Goal: Contribute content: Add original content to the website for others to see

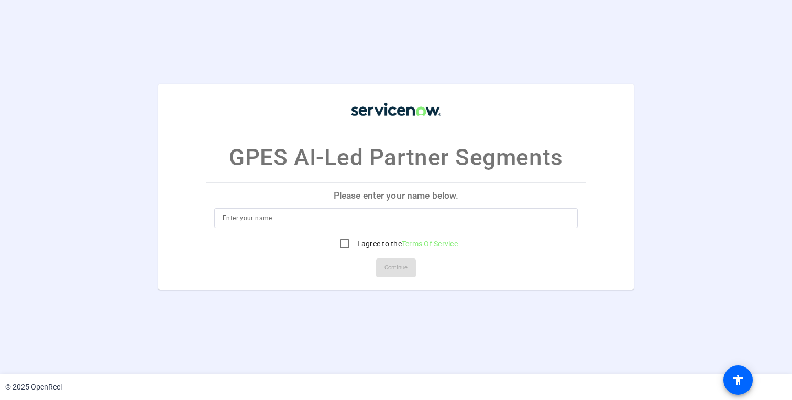
click at [241, 213] on input at bounding box center [396, 218] width 347 height 13
type input "Akash Rajput"
click at [345, 246] on input "I agree to the Terms Of Service" at bounding box center [344, 243] width 21 height 21
checkbox input "true"
click at [394, 266] on span "Continue" at bounding box center [396, 268] width 23 height 16
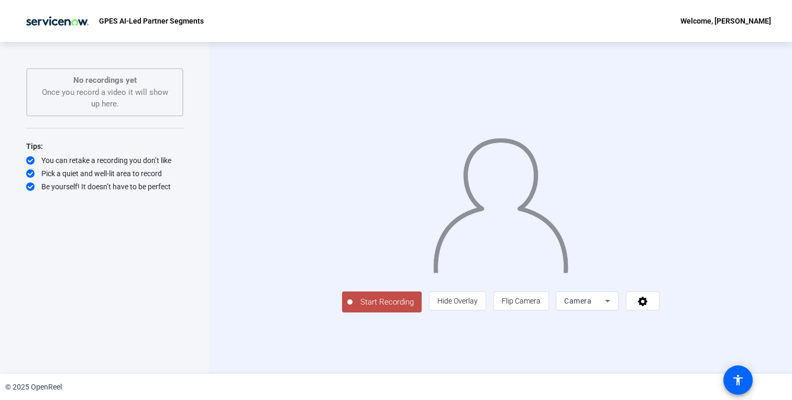
click at [353, 308] on span "Start Recording" at bounding box center [387, 302] width 69 height 12
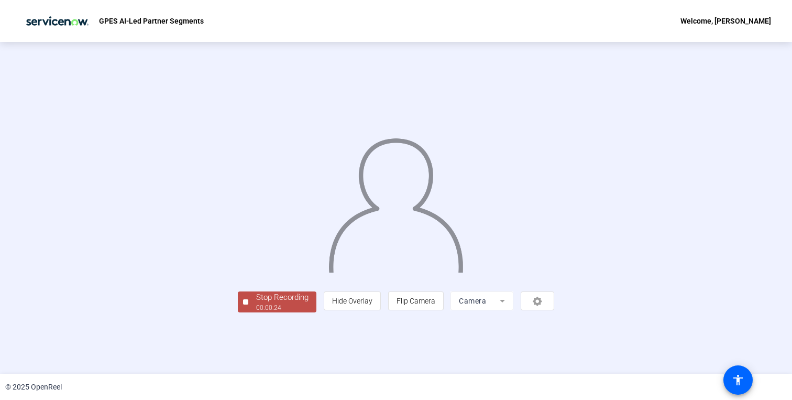
scroll to position [21, 0]
click at [248, 313] on span "Stop Recording 00:00:25" at bounding box center [282, 301] width 68 height 21
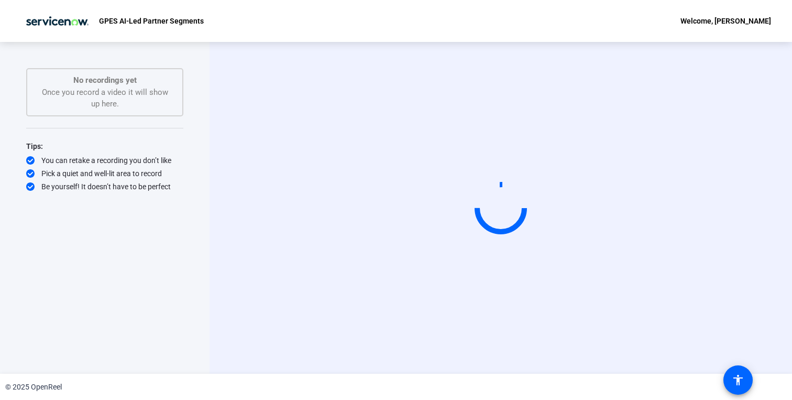
scroll to position [0, 0]
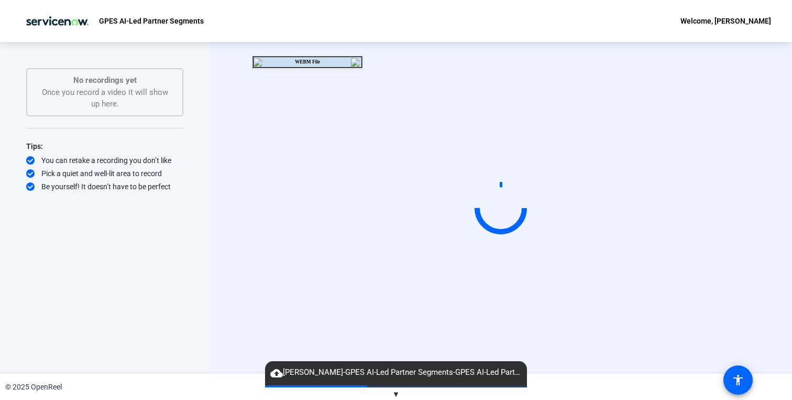
drag, startPoint x: 197, startPoint y: 324, endPoint x: 197, endPoint y: 278, distance: 46.1
click at [195, 278] on div "Start Recording No recordings yet Once you record a video it will show up here.…" at bounding box center [105, 208] width 210 height 332
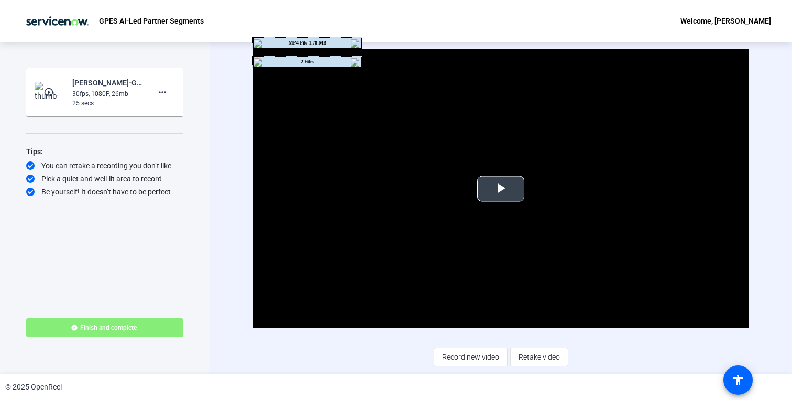
click at [484, 221] on video "Video Player" at bounding box center [500, 188] width 495 height 279
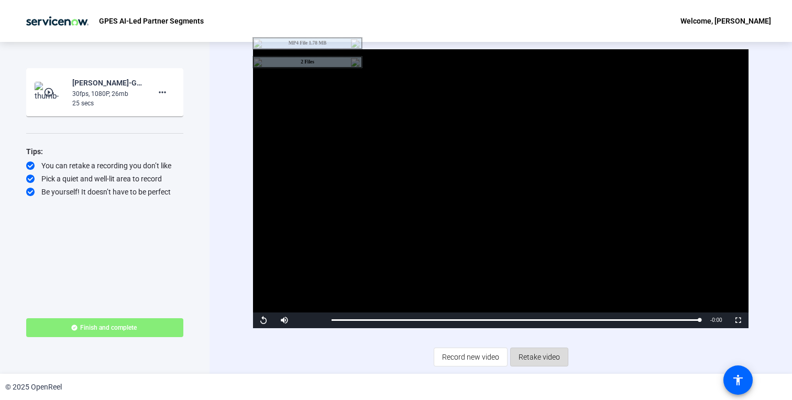
click at [546, 364] on span "Retake video" at bounding box center [539, 357] width 41 height 20
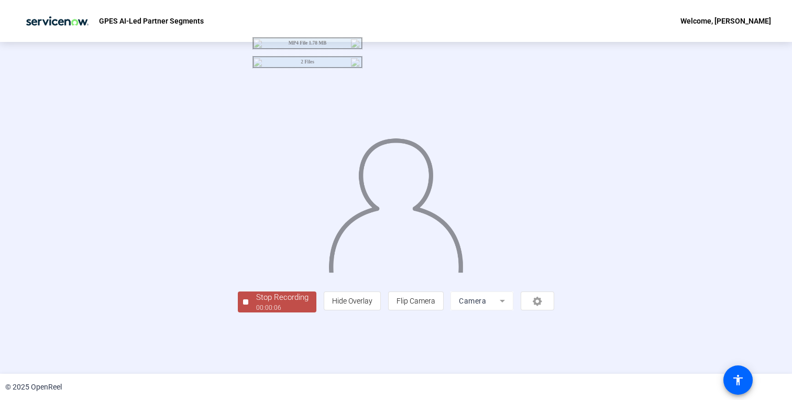
click at [256, 303] on div "Stop Recording" at bounding box center [282, 297] width 52 height 12
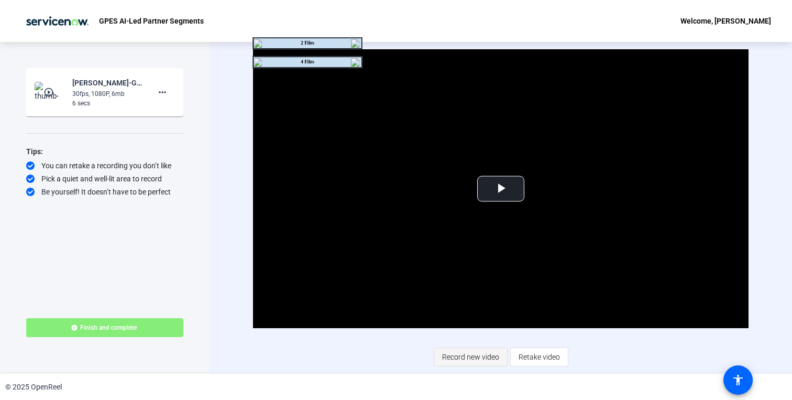
click at [454, 356] on span "Record new video" at bounding box center [470, 357] width 57 height 20
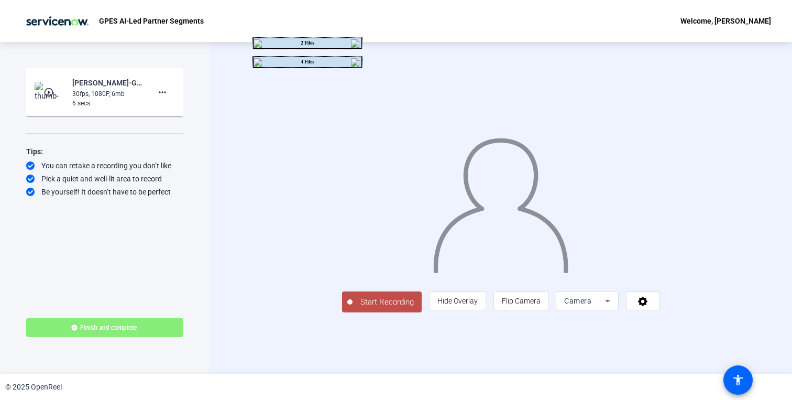
click at [353, 308] on span "Start Recording" at bounding box center [387, 302] width 69 height 12
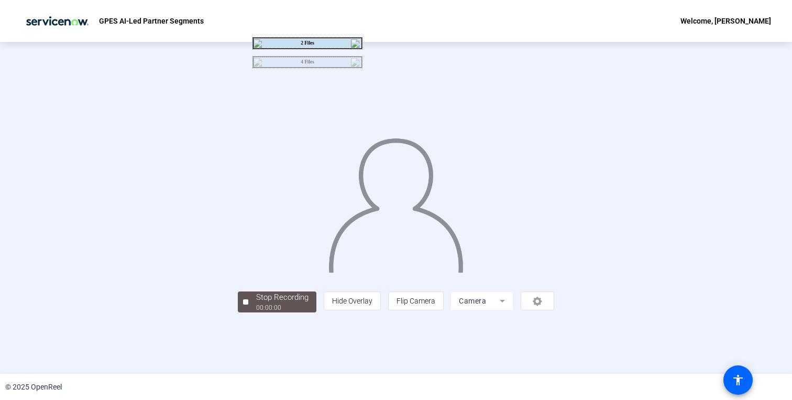
scroll to position [23, 0]
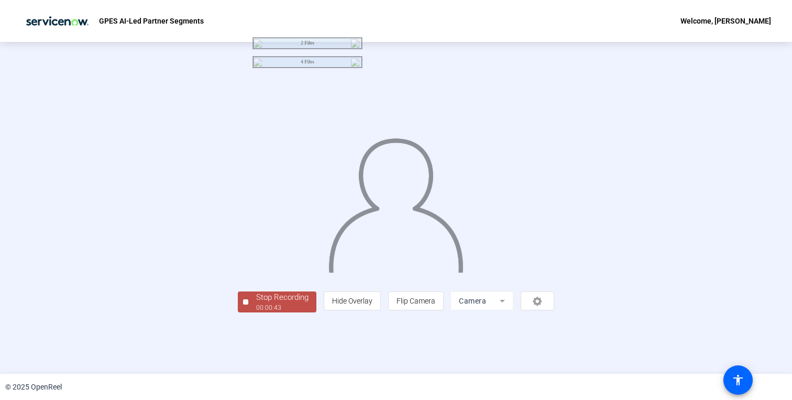
click at [243, 304] on div at bounding box center [245, 301] width 5 height 5
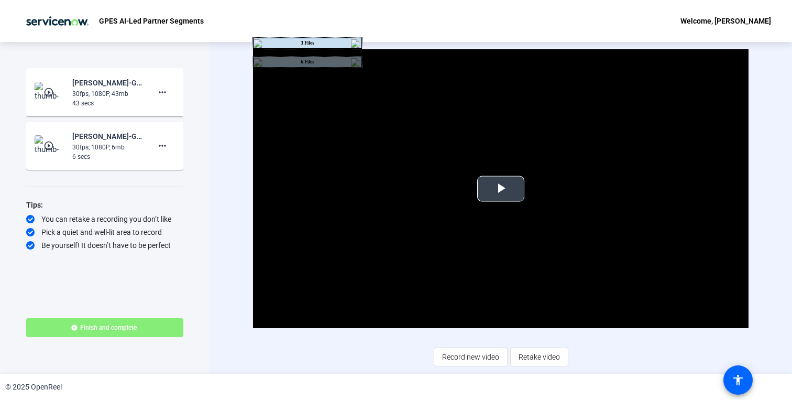
click at [501, 189] on span "Video Player" at bounding box center [501, 189] width 0 height 0
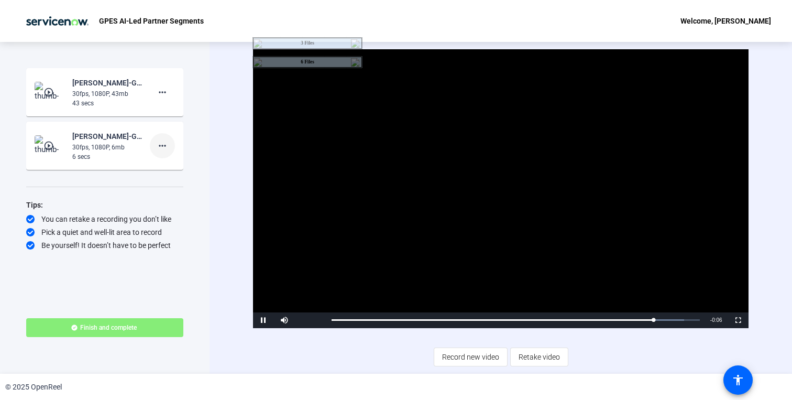
click at [164, 145] on mat-icon "more_horiz" at bounding box center [162, 145] width 13 height 13
click at [179, 167] on span "Delete clip" at bounding box center [179, 167] width 42 height 13
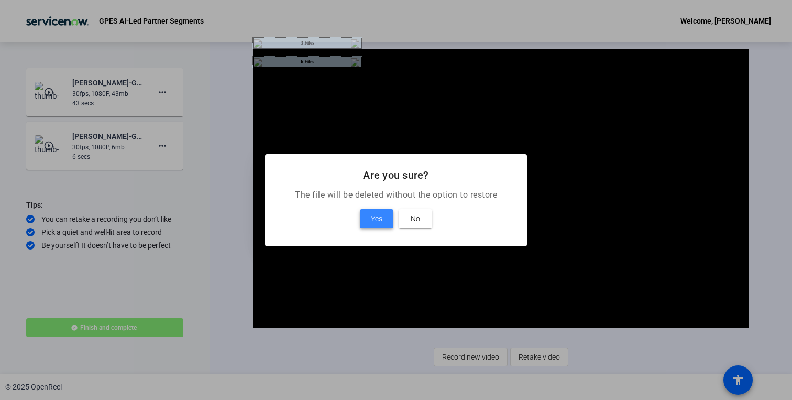
click at [384, 221] on span at bounding box center [377, 218] width 34 height 25
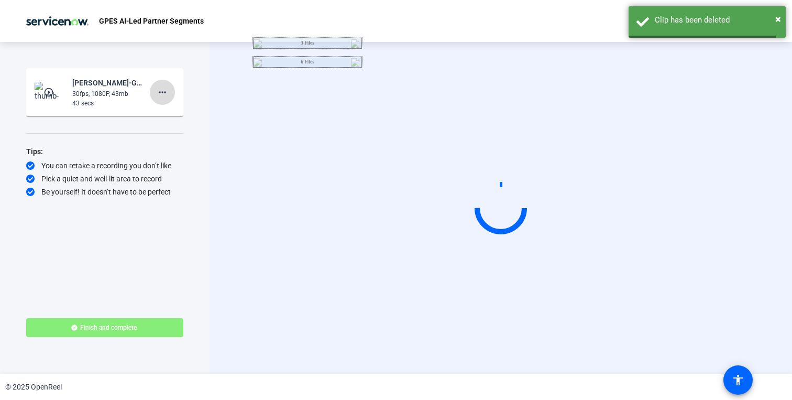
click at [170, 95] on span at bounding box center [162, 92] width 25 height 25
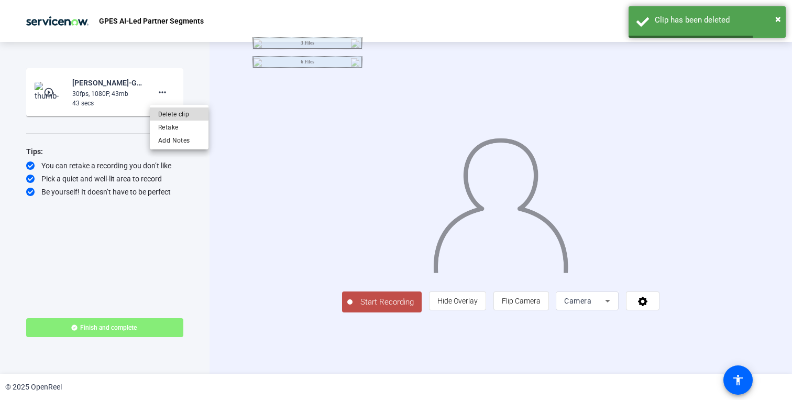
click at [173, 111] on span "Delete clip" at bounding box center [179, 114] width 42 height 13
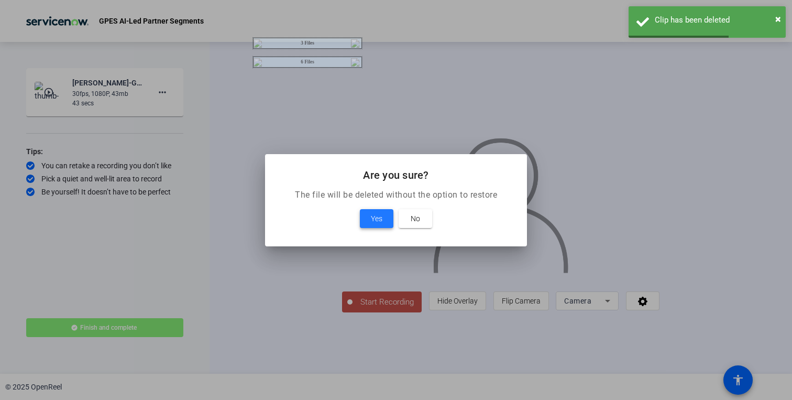
click at [378, 219] on span "Yes" at bounding box center [377, 218] width 12 height 13
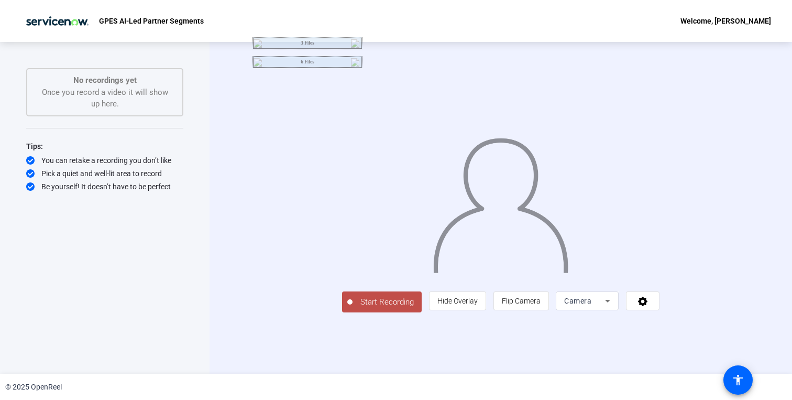
click at [353, 308] on span "Start Recording" at bounding box center [387, 302] width 69 height 12
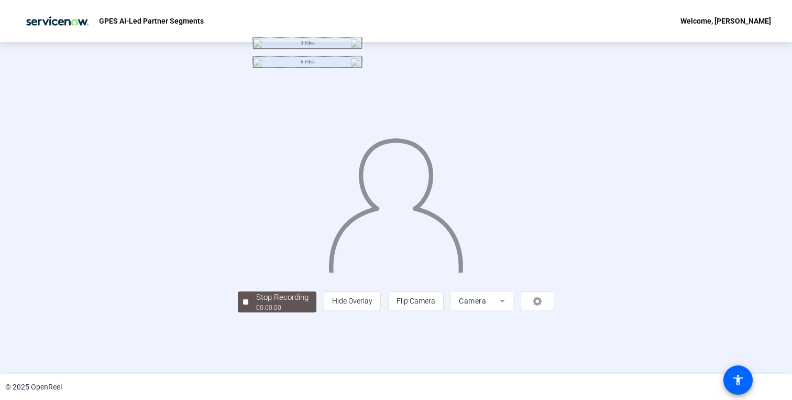
scroll to position [2, 0]
click at [238, 312] on div "Stop Recording 00:00:12 person Hide Overlay flip Flip Camera Camera" at bounding box center [396, 300] width 317 height 23
click at [238, 313] on button "Stop Recording 00:00:13" at bounding box center [277, 301] width 79 height 21
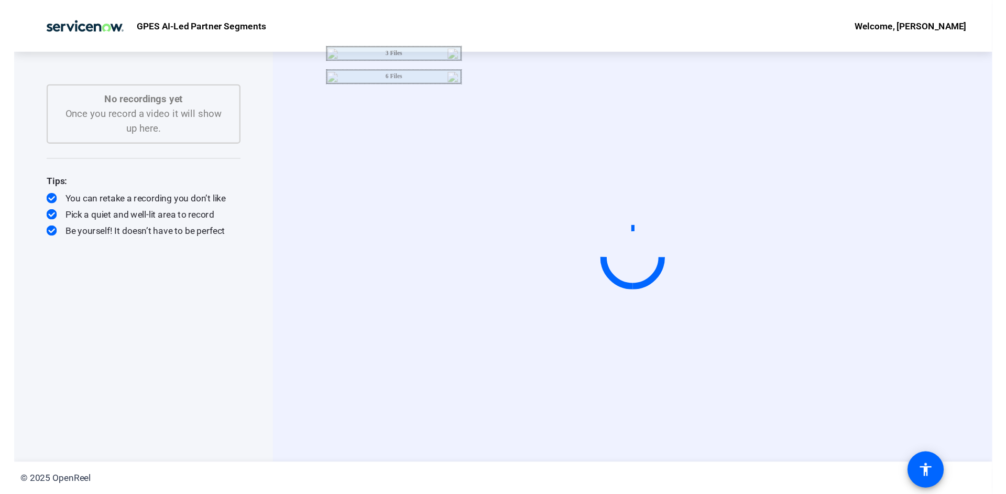
scroll to position [0, 0]
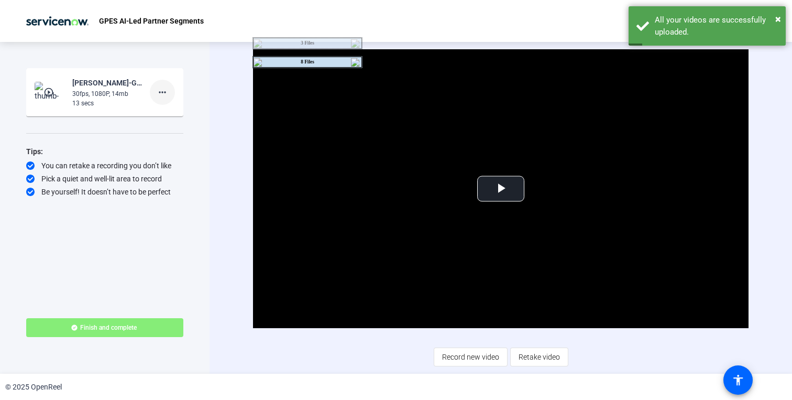
click at [161, 91] on mat-icon "more_horiz" at bounding box center [162, 92] width 13 height 13
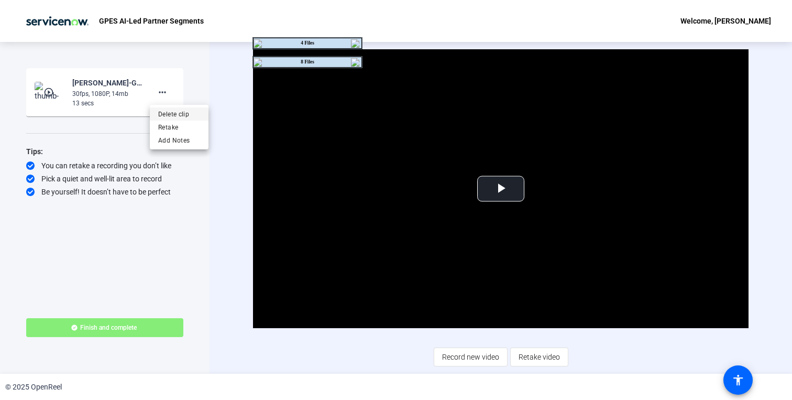
click at [166, 108] on span "Delete clip" at bounding box center [179, 114] width 42 height 13
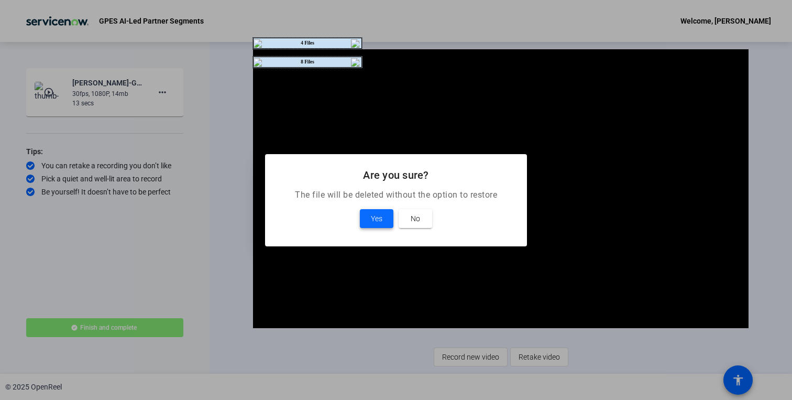
drag, startPoint x: 375, startPoint y: 232, endPoint x: 377, endPoint y: 224, distance: 8.1
click at [375, 231] on mat-dialog-content "The file will be deleted without the option to restore Yes No" at bounding box center [396, 218] width 262 height 58
click at [377, 224] on span "Yes" at bounding box center [377, 218] width 12 height 13
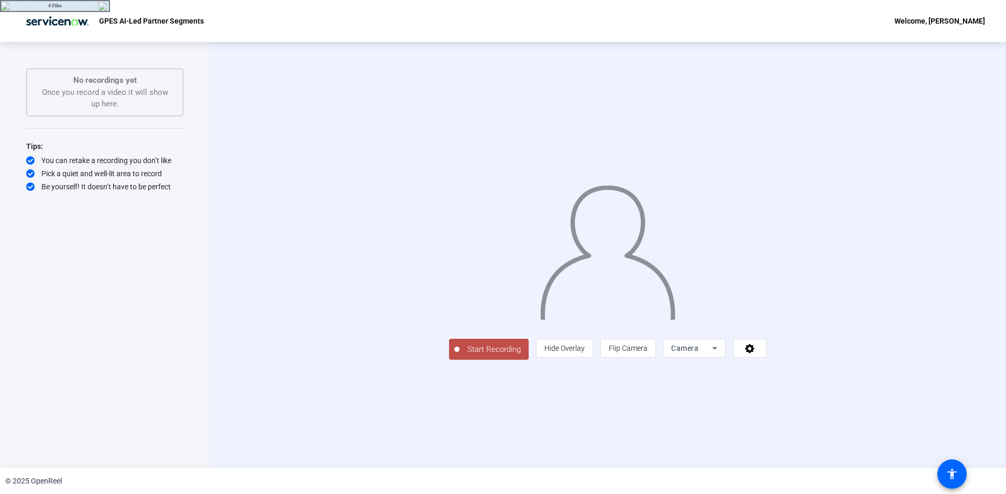
click at [449, 359] on button "Start Recording" at bounding box center [489, 349] width 80 height 21
click at [454, 352] on div at bounding box center [456, 348] width 5 height 5
click at [460, 355] on span "Start Recording" at bounding box center [494, 349] width 69 height 12
click at [449, 359] on button "Start Recording" at bounding box center [489, 349] width 80 height 21
click at [460, 355] on span "Start Recording" at bounding box center [494, 349] width 69 height 12
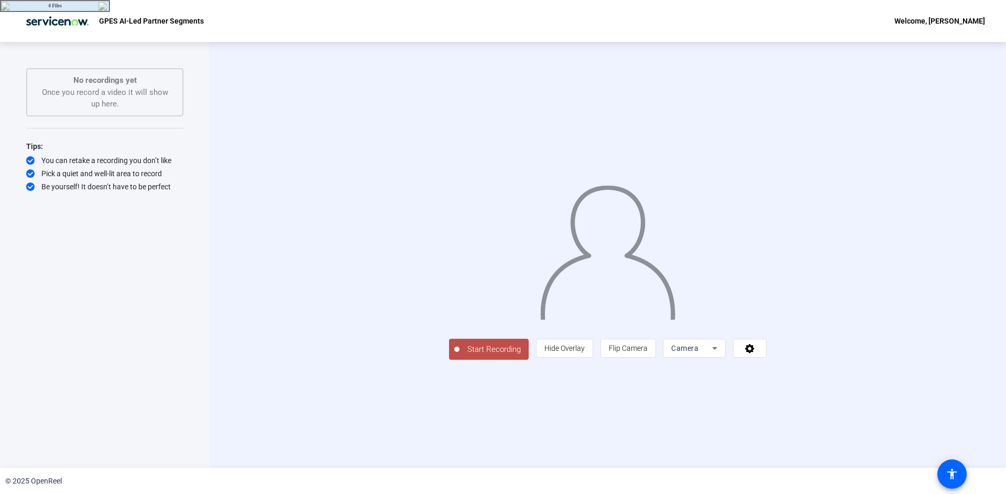
click at [460, 355] on span "Start Recording" at bounding box center [494, 349] width 69 height 12
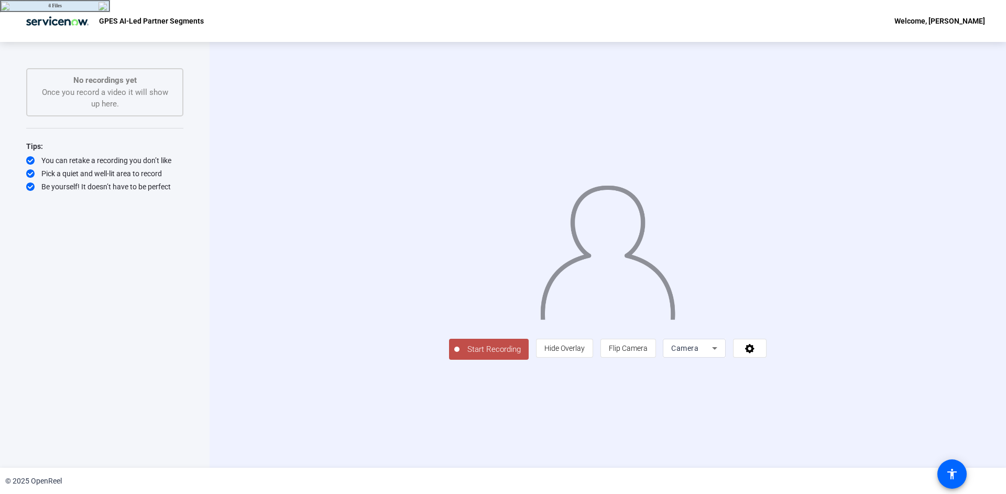
click at [460, 355] on span "Start Recording" at bounding box center [494, 349] width 69 height 12
click at [449, 359] on button "Start Recording" at bounding box center [489, 349] width 80 height 21
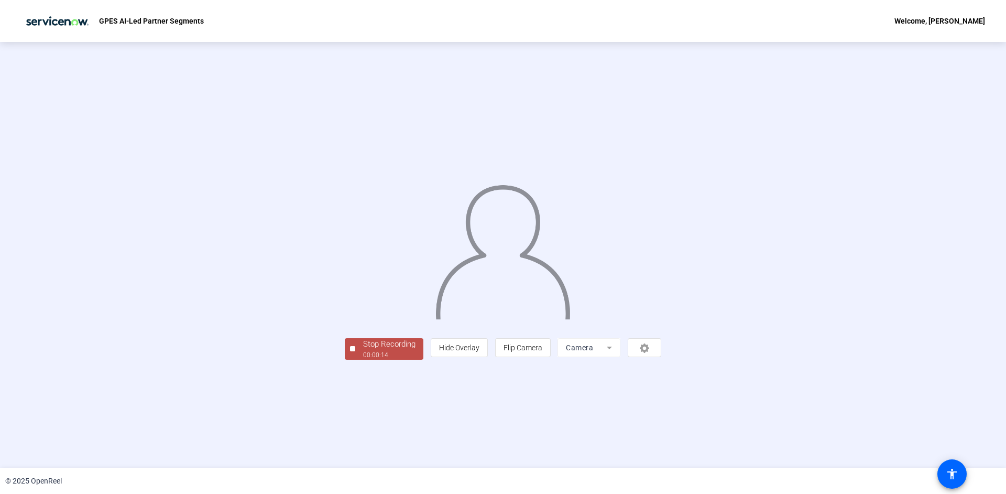
click at [355, 359] on span "Stop Recording 00:00:14" at bounding box center [389, 348] width 68 height 21
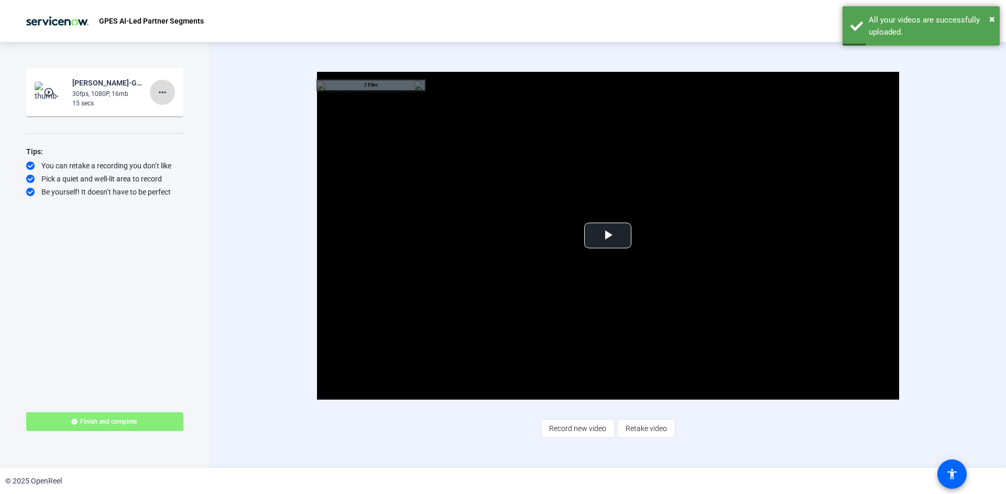
click at [169, 94] on span at bounding box center [162, 92] width 25 height 25
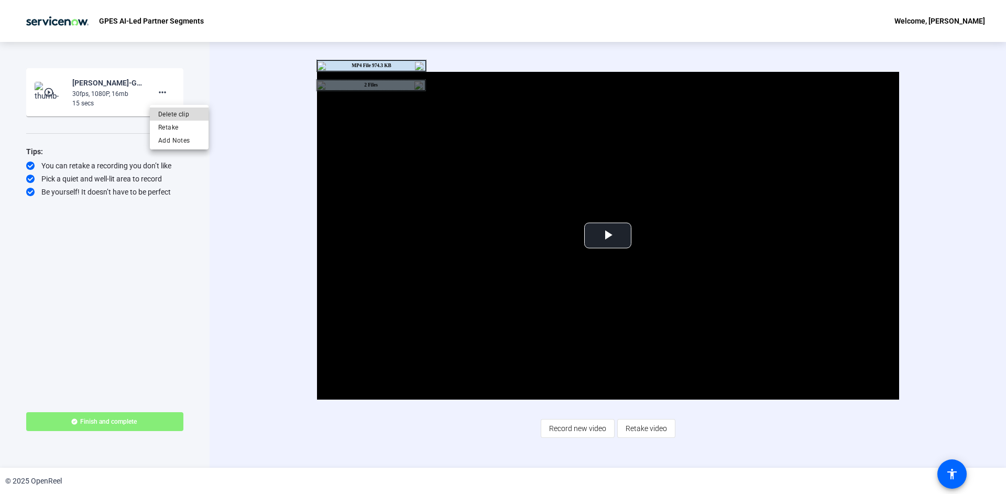
click at [168, 112] on span "Delete clip" at bounding box center [179, 114] width 42 height 13
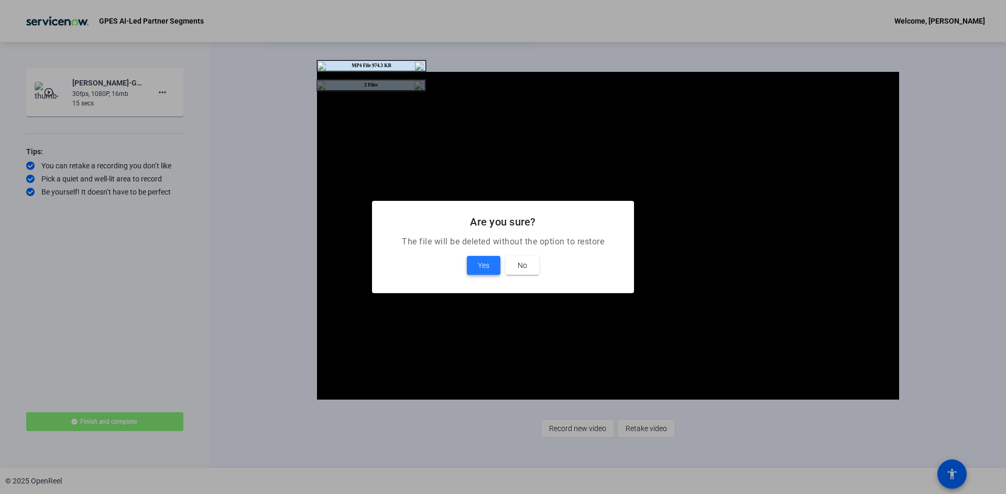
click at [468, 266] on span at bounding box center [484, 265] width 34 height 25
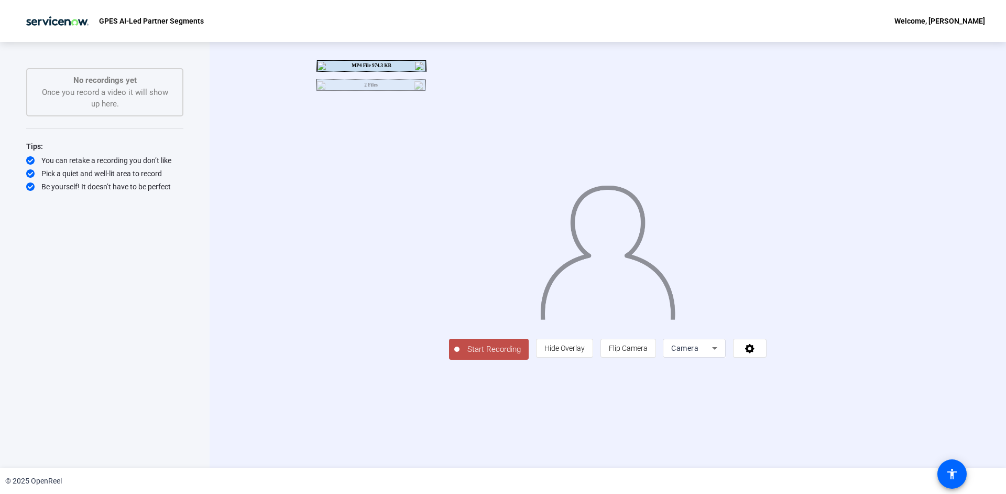
click at [460, 355] on span "Start Recording" at bounding box center [494, 349] width 69 height 12
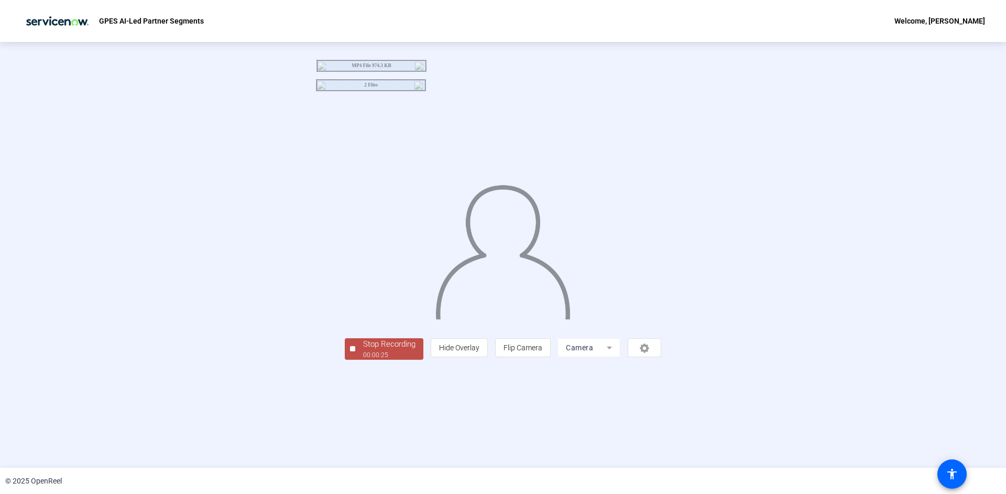
click at [363, 350] on div "Stop Recording" at bounding box center [389, 344] width 52 height 12
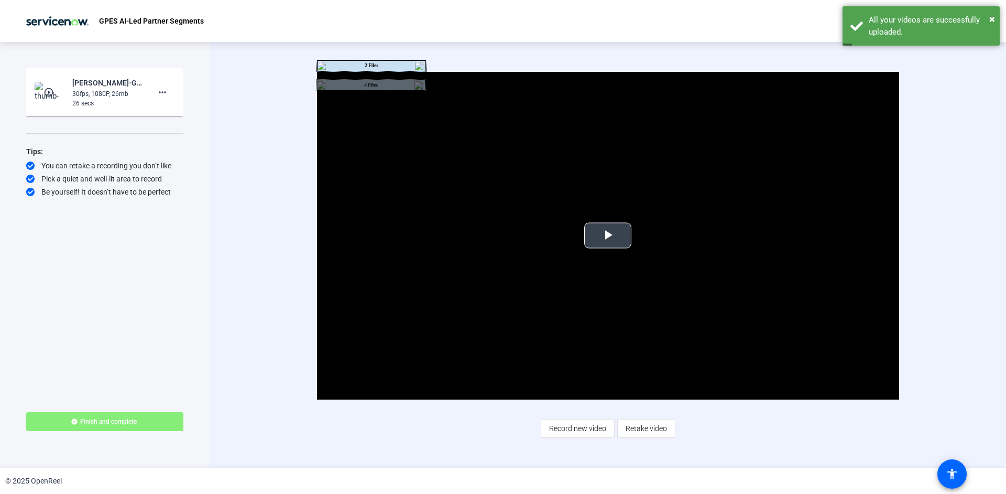
click at [608, 235] on span "Video Player" at bounding box center [608, 235] width 0 height 0
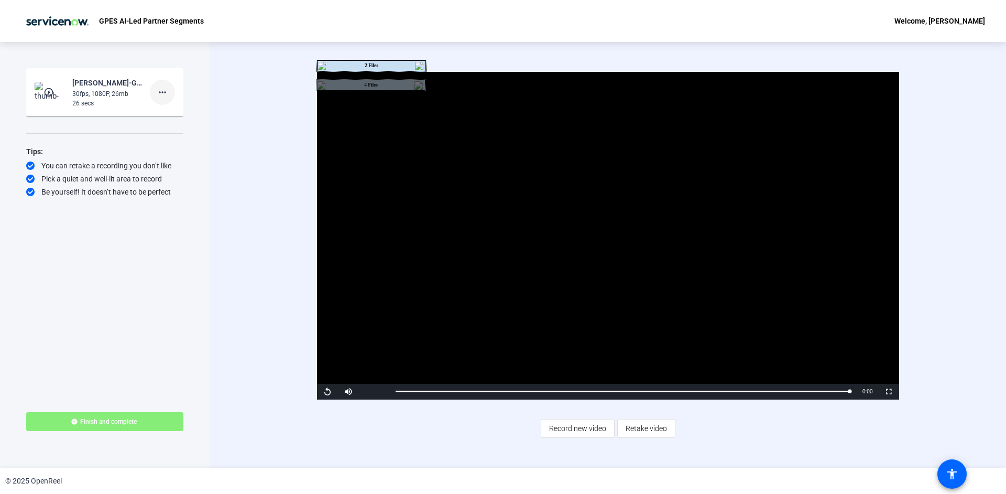
click at [161, 88] on mat-icon "more_horiz" at bounding box center [162, 92] width 13 height 13
click at [166, 111] on span "Delete clip" at bounding box center [179, 114] width 42 height 13
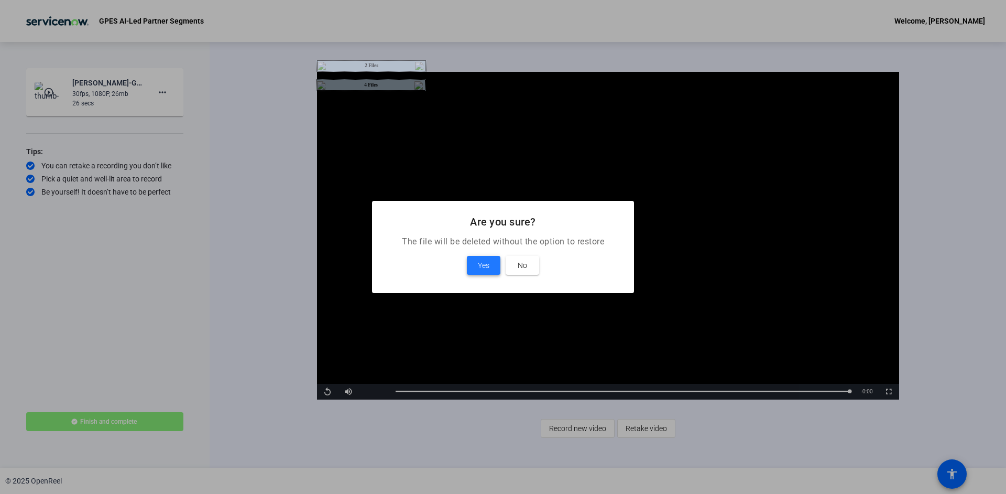
click at [489, 271] on span "Yes" at bounding box center [484, 265] width 12 height 13
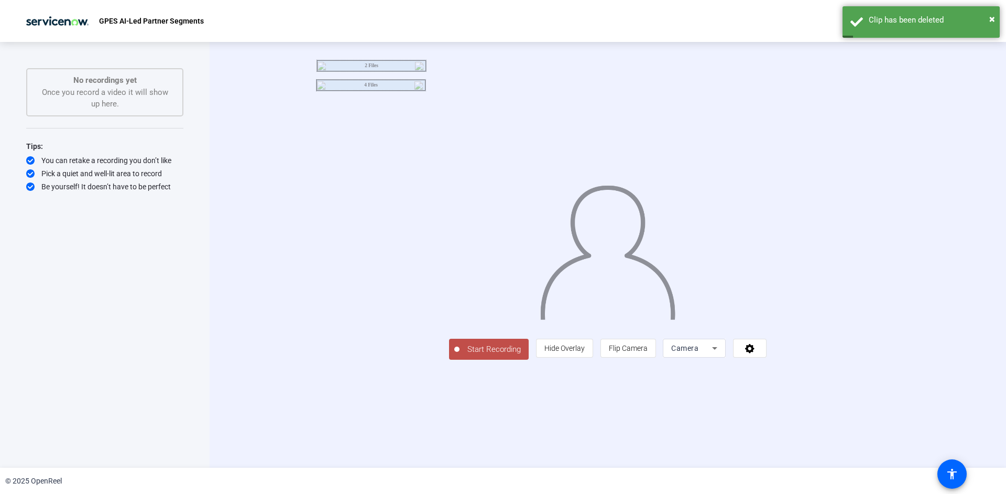
click at [460, 355] on span "Start Recording" at bounding box center [494, 349] width 69 height 12
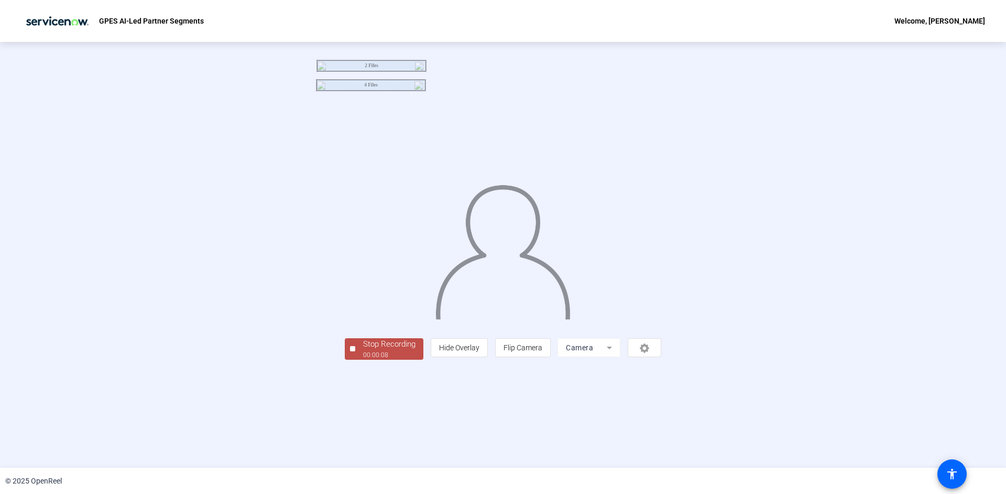
click at [363, 350] on div "Stop Recording" at bounding box center [389, 344] width 52 height 12
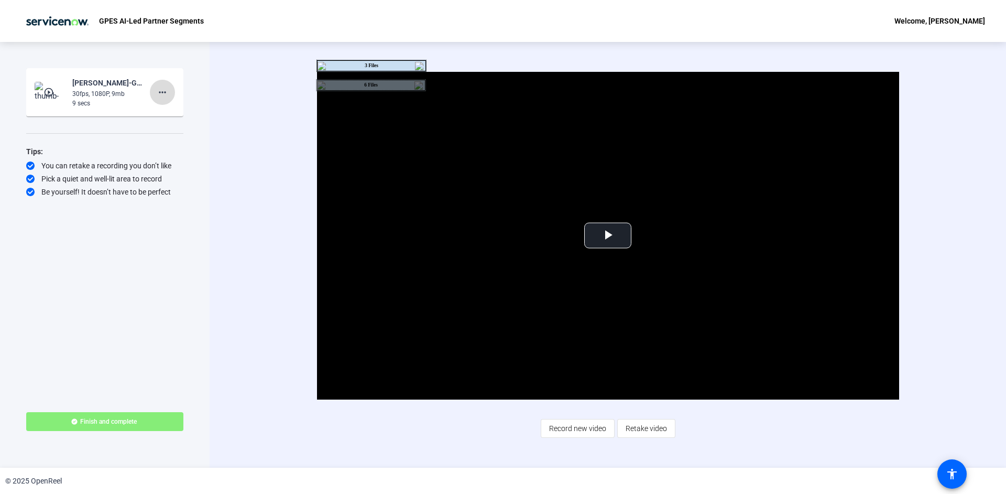
click at [159, 101] on span at bounding box center [162, 92] width 25 height 25
click at [169, 110] on span "Delete clip" at bounding box center [179, 114] width 42 height 13
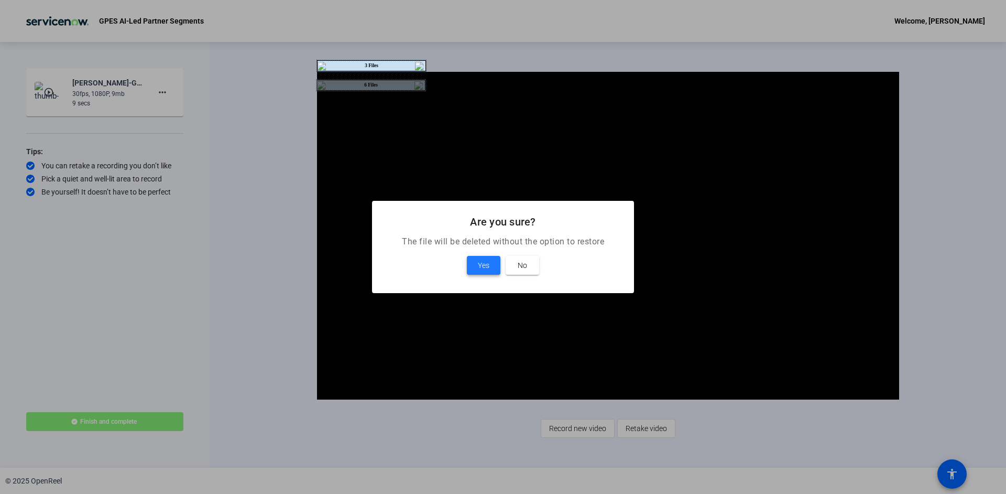
click at [494, 271] on span at bounding box center [484, 265] width 34 height 25
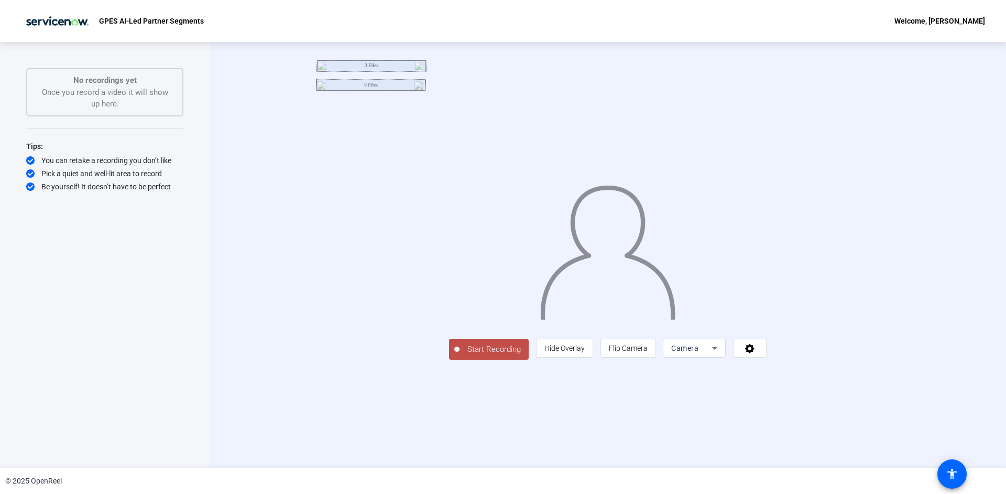
click at [460, 355] on span "Start Recording" at bounding box center [494, 349] width 69 height 12
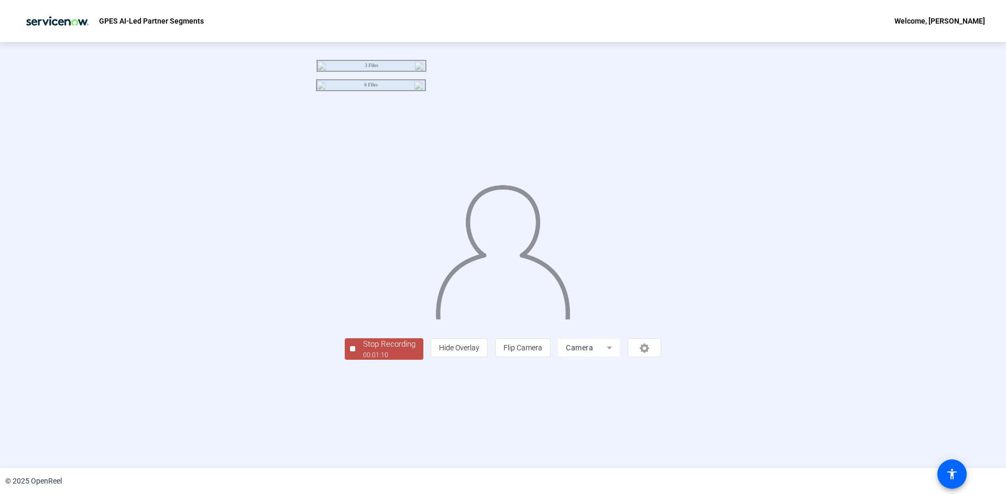
click at [363, 350] on div "Stop Recording" at bounding box center [389, 344] width 52 height 12
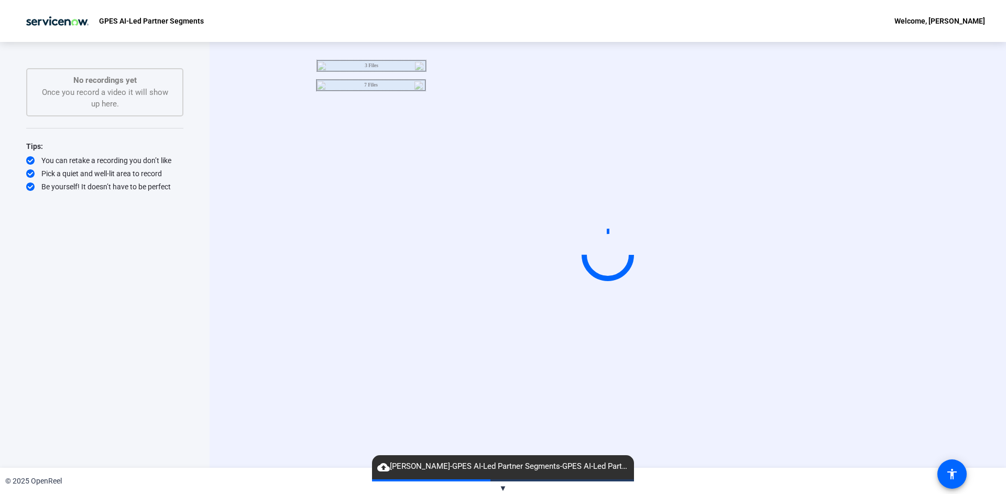
click at [499, 487] on div "© 2025 OpenReel" at bounding box center [503, 480] width 1006 height 26
click at [503, 485] on span "▼" at bounding box center [503, 487] width 8 height 9
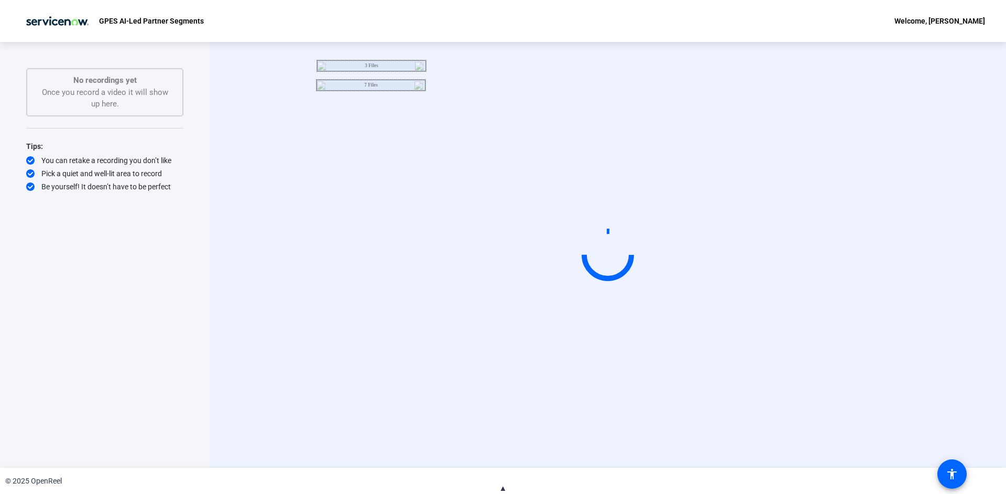
click at [503, 485] on span "▲" at bounding box center [503, 487] width 8 height 9
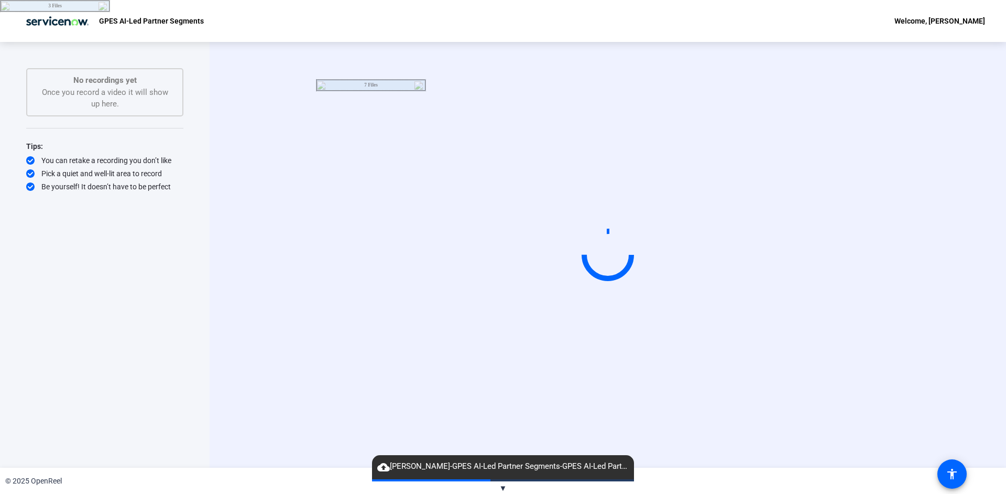
click at [245, 110] on div "Start Recording" at bounding box center [608, 255] width 797 height 426
click at [245, 109] on div "Start Recording" at bounding box center [608, 255] width 797 height 426
click at [499, 466] on span "cloud_upload Akash Rajput-GPES AI-Led Partner Segments-GPES AI-Led Partner Segm…" at bounding box center [503, 466] width 262 height 13
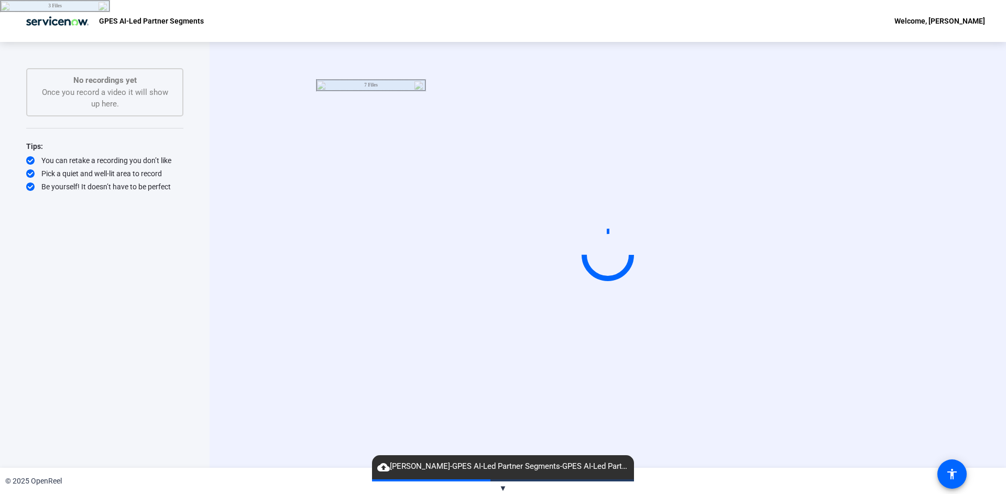
click at [287, 247] on div "Start Recording" at bounding box center [607, 255] width 677 height 89
click at [247, 134] on div "Start Recording" at bounding box center [608, 255] width 797 height 426
click at [364, 89] on td "7 Files" at bounding box center [371, 85] width 87 height 10
click at [361, 167] on body "Accessibility Screen-Reader Guide, Feedback, and Issue Reporting | New window G…" at bounding box center [503, 247] width 1006 height 494
click at [64, 2] on td "3 Files" at bounding box center [55, 6] width 87 height 10
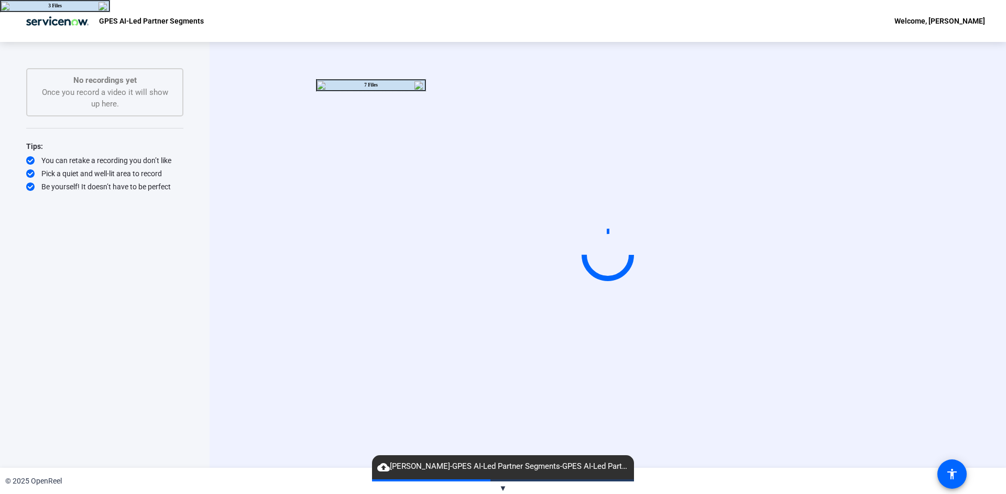
click at [69, 28] on body "Accessibility Screen-Reader Guide, Feedback, and Issue Reporting | New window G…" at bounding box center [503, 247] width 1006 height 494
click at [205, 92] on div "Start Recording No recordings yet Once you record a video it will show up here.…" at bounding box center [105, 255] width 210 height 426
click at [347, 83] on td "7 Files" at bounding box center [371, 85] width 87 height 10
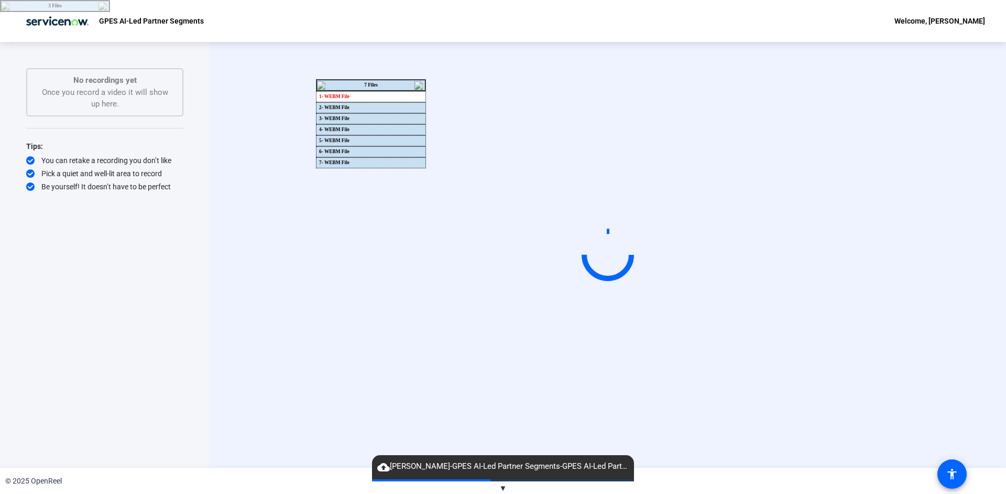
click at [347, 100] on body "Accessibility Screen-Reader Guide, Feedback, and Issue Reporting | New window G…" at bounding box center [503, 247] width 1006 height 494
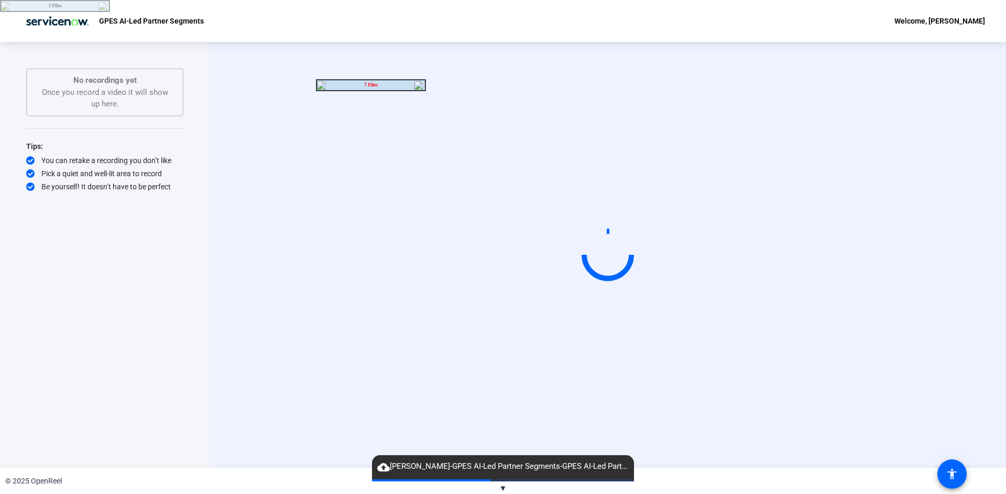
click at [360, 85] on td "7 Files" at bounding box center [371, 85] width 87 height 10
click at [348, 137] on body "Accessibility Screen-Reader Guide, Feedback, and Issue Reporting | New window G…" at bounding box center [503, 247] width 1006 height 494
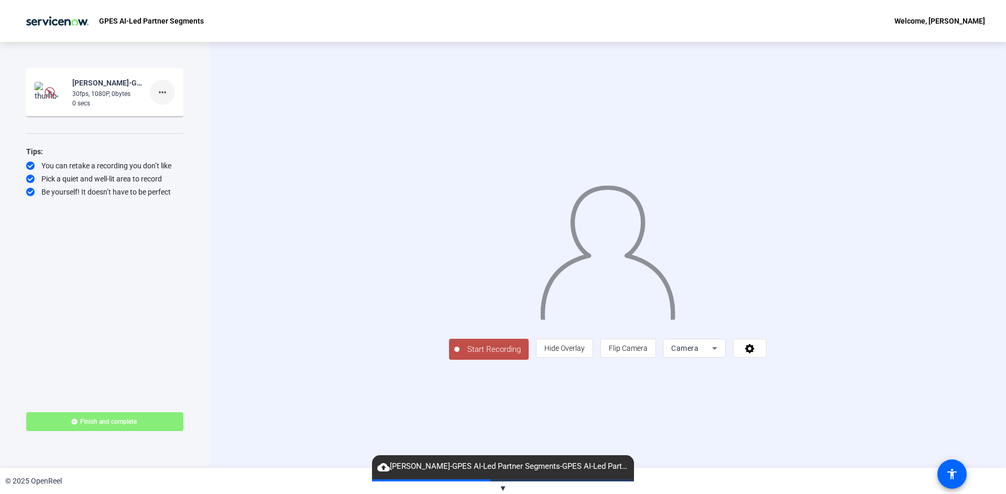
click at [165, 96] on mat-icon "more_horiz" at bounding box center [162, 92] width 13 height 13
click at [240, 99] on div at bounding box center [503, 247] width 1006 height 494
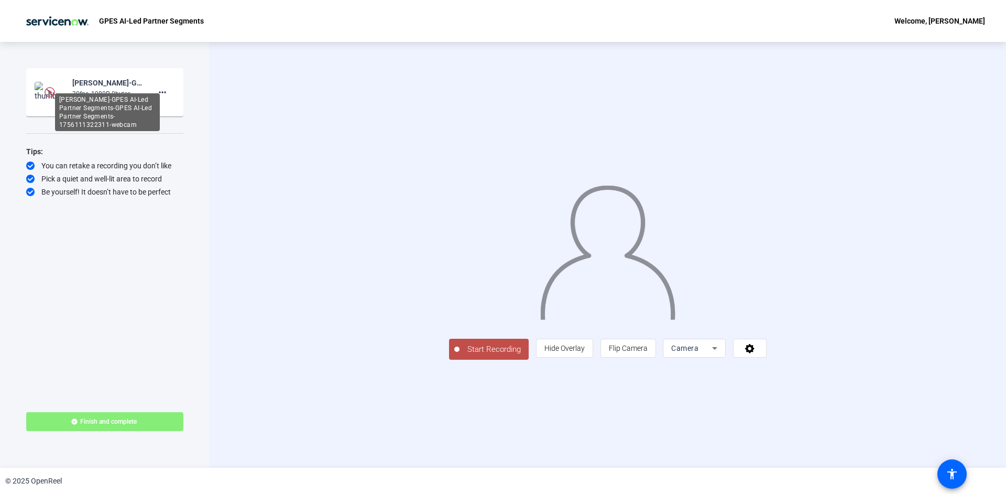
click at [105, 86] on div "[PERSON_NAME]-GPES AI-Led Partner Segments-GPES AI-Led Partner Segments-1756111…" at bounding box center [107, 83] width 70 height 13
click at [105, 86] on div "Akash Rajput-GPES AI-Led Partner Segments-GPES AI-Led Partner Segments-17561113…" at bounding box center [107, 83] width 70 height 13
click at [165, 95] on mat-icon "more_horiz" at bounding box center [162, 92] width 13 height 13
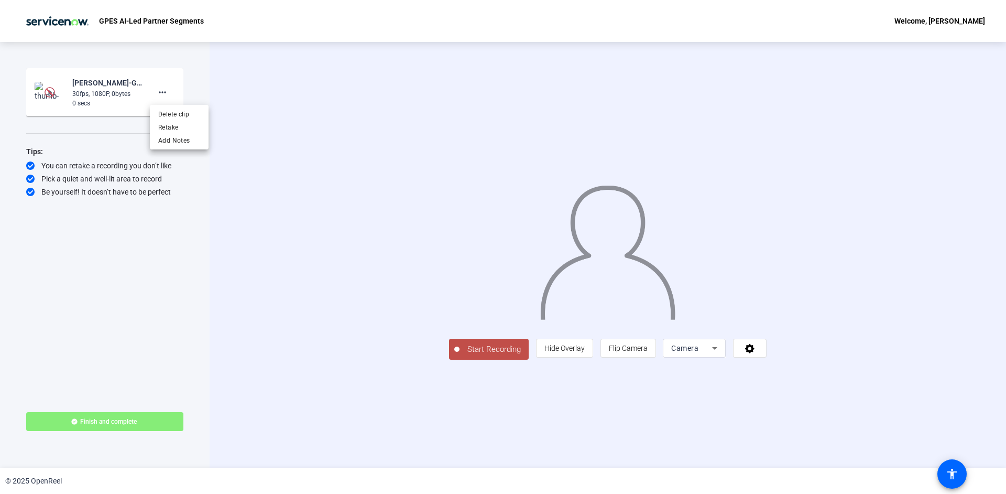
click at [239, 113] on div at bounding box center [503, 247] width 1006 height 494
click at [160, 94] on mat-icon "more_horiz" at bounding box center [162, 92] width 13 height 13
click at [170, 108] on span "Delete clip" at bounding box center [179, 114] width 42 height 13
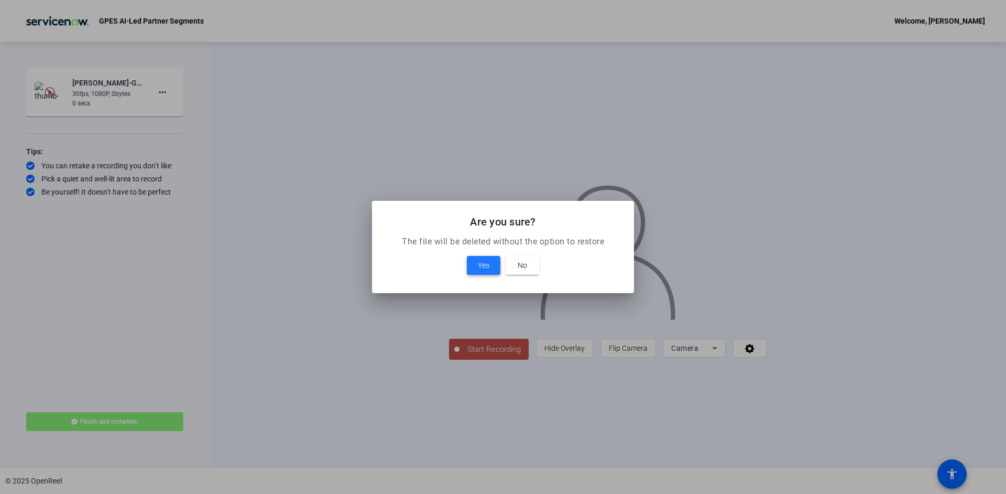
click at [474, 268] on span at bounding box center [484, 265] width 34 height 25
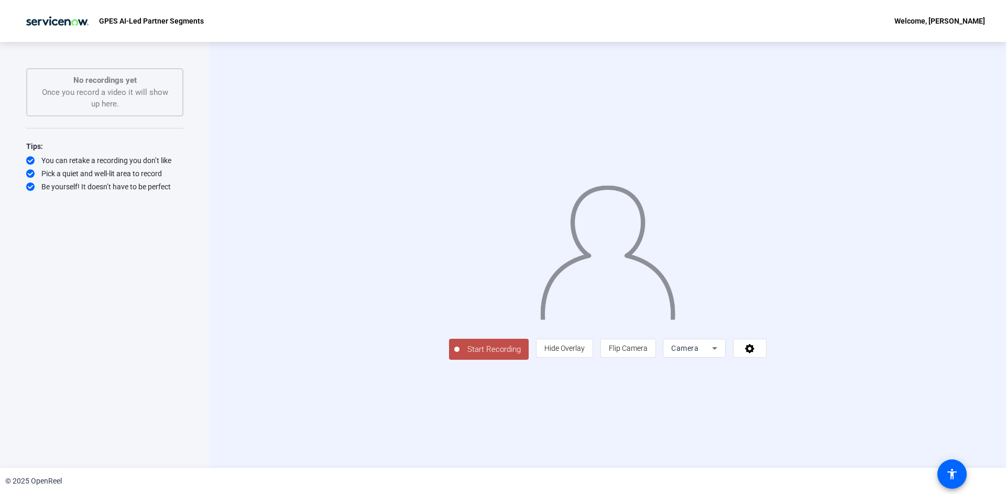
click at [460, 355] on span "Start Recording" at bounding box center [494, 349] width 69 height 12
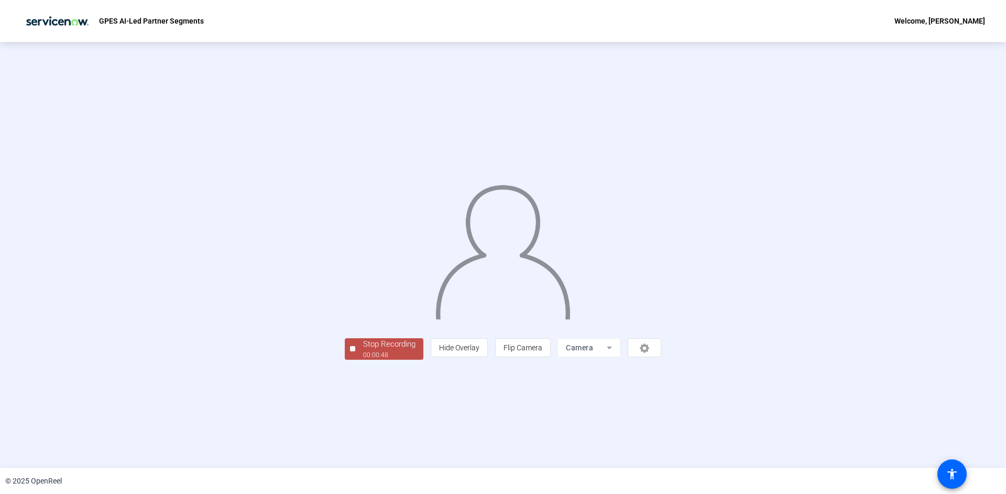
click at [363, 350] on div "Stop Recording" at bounding box center [389, 344] width 52 height 12
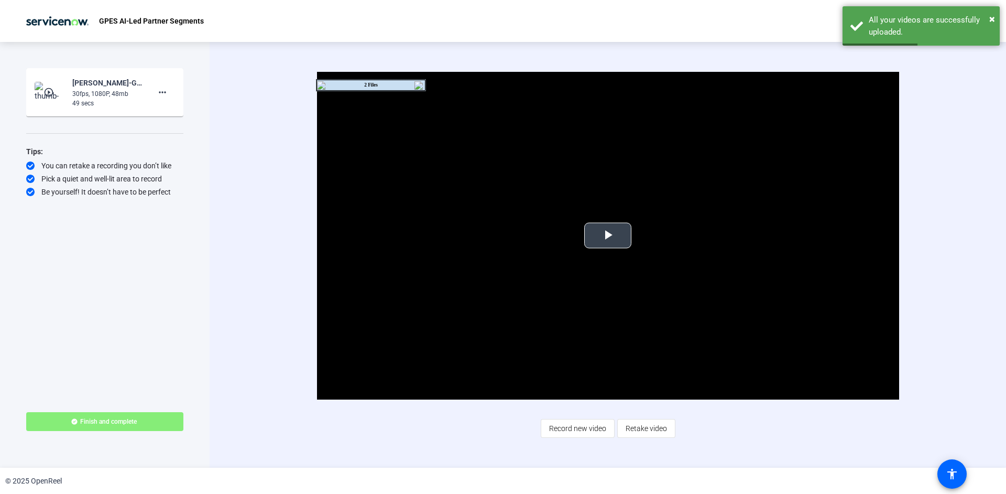
click at [608, 235] on span "Video Player" at bounding box center [608, 235] width 0 height 0
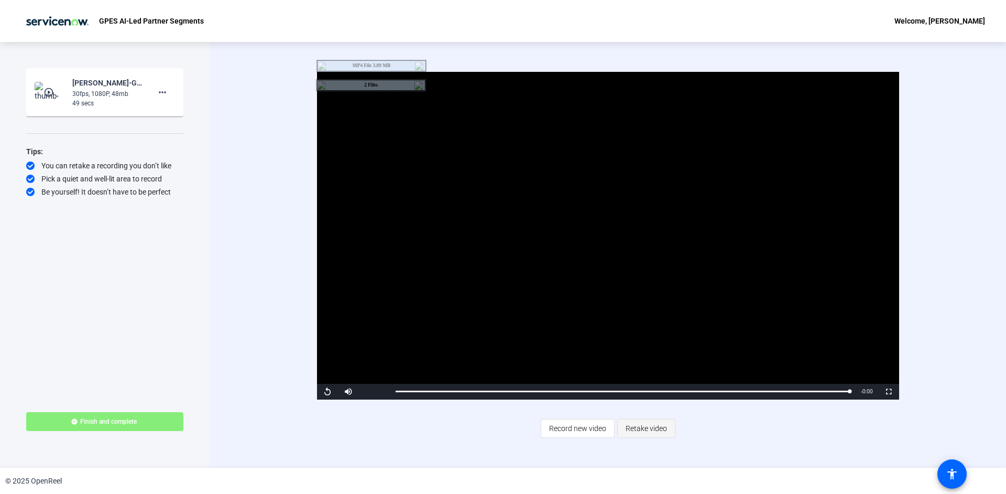
click at [638, 427] on span "Retake video" at bounding box center [646, 428] width 41 height 20
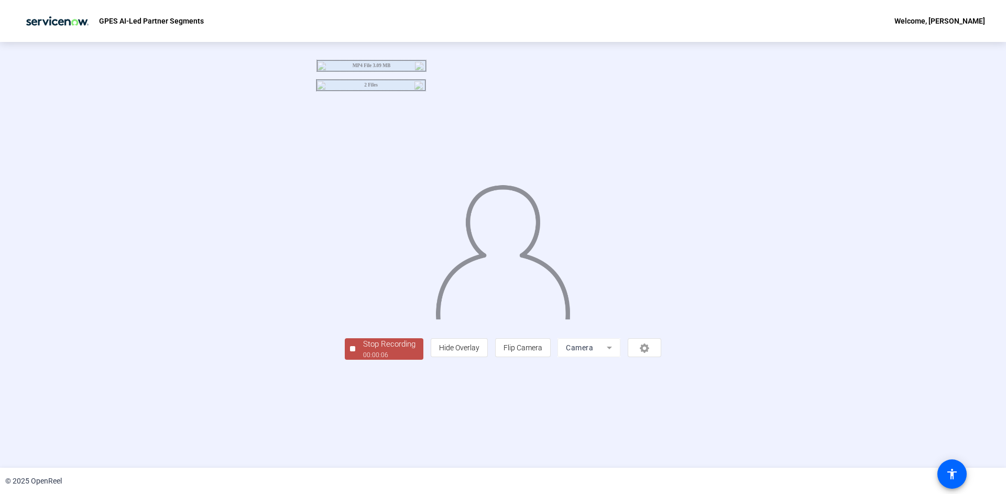
click at [355, 359] on span "Stop Recording 00:00:06" at bounding box center [389, 348] width 68 height 21
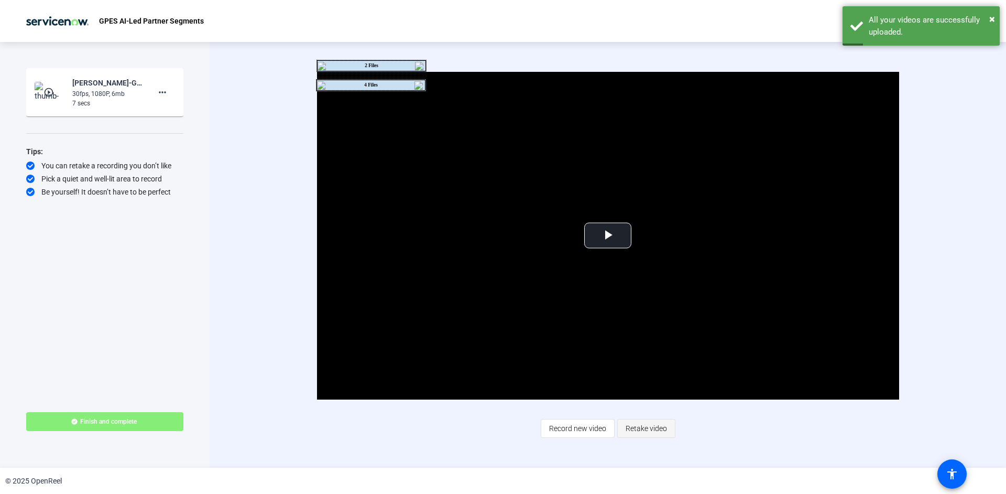
click at [647, 433] on span "Retake video" at bounding box center [646, 428] width 41 height 20
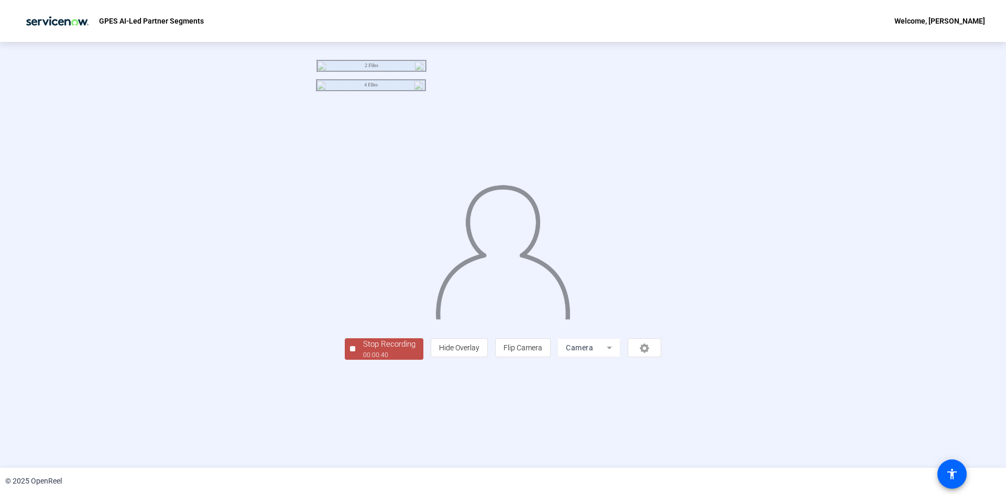
click at [363, 350] on div "Stop Recording" at bounding box center [389, 344] width 52 height 12
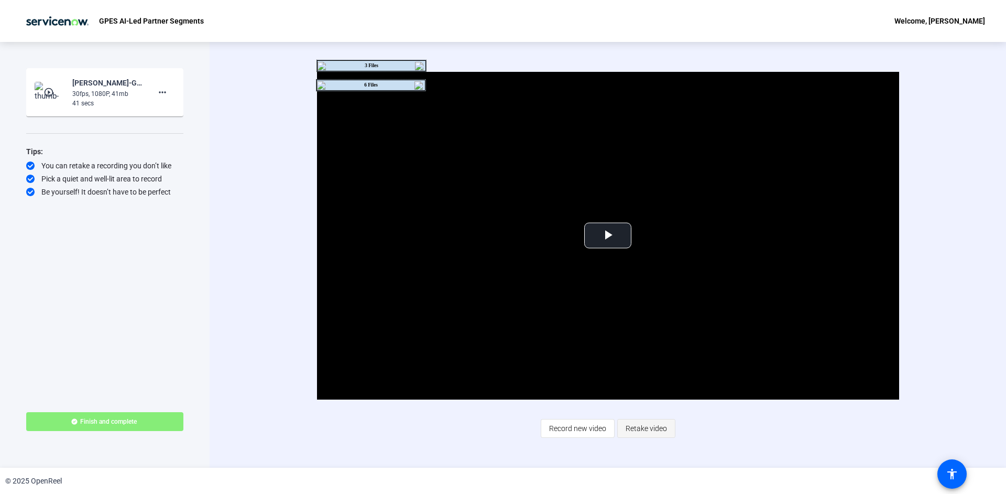
click at [638, 428] on span "Retake video" at bounding box center [646, 428] width 41 height 20
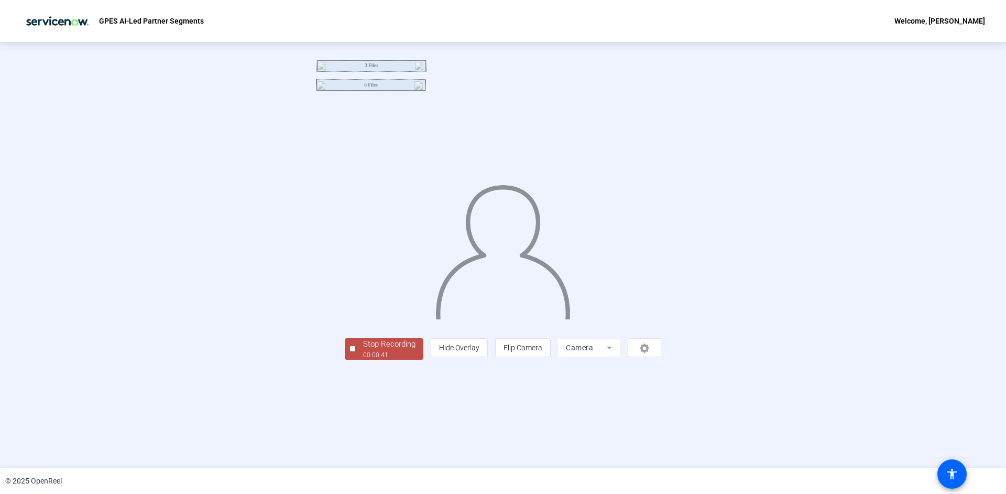
click at [363, 350] on div "Stop Recording" at bounding box center [389, 344] width 52 height 12
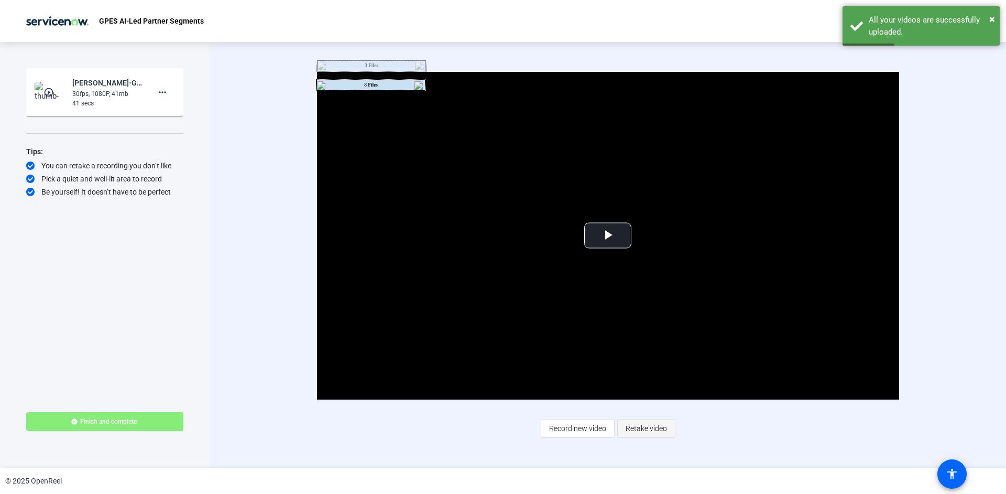
click at [636, 424] on span "Retake video" at bounding box center [646, 428] width 41 height 20
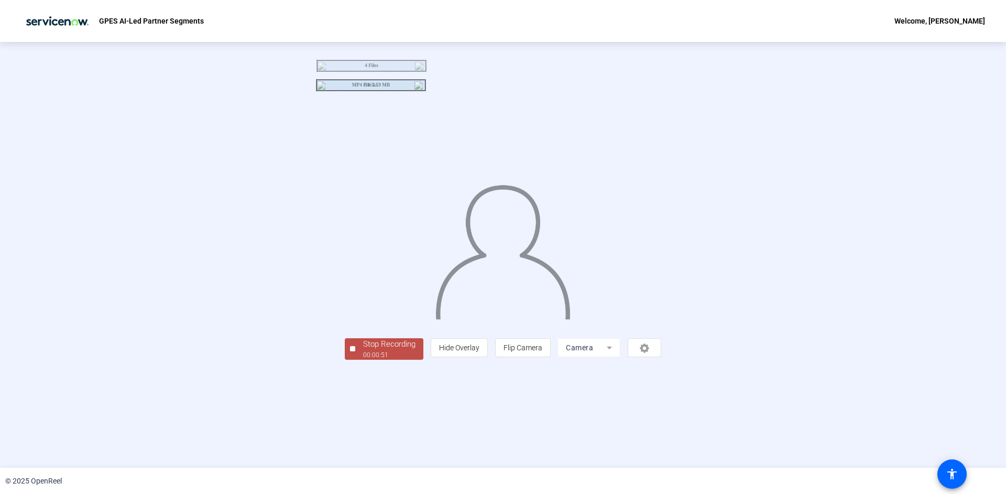
click at [363, 350] on div "Stop Recording" at bounding box center [389, 344] width 52 height 12
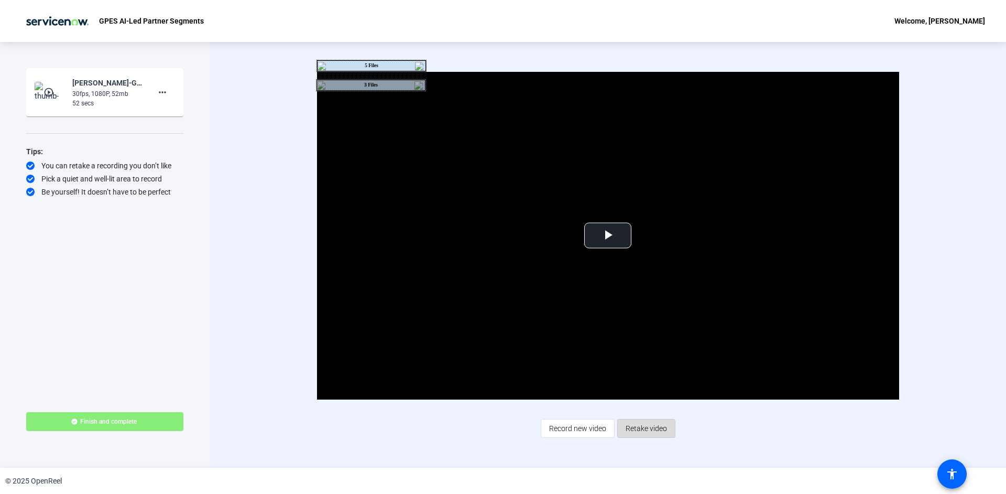
click at [644, 432] on span "Retake video" at bounding box center [646, 428] width 41 height 20
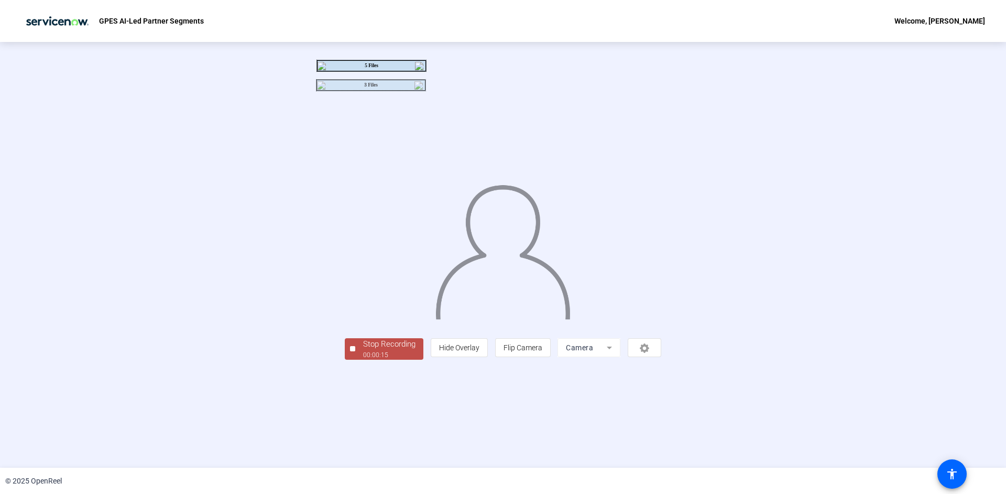
drag, startPoint x: 256, startPoint y: 438, endPoint x: 258, endPoint y: 429, distance: 9.0
click at [257, 435] on div "Stop Recording 00:00:15 person Hide Overlay flip Flip Camera Camera" at bounding box center [503, 255] width 1006 height 426
click at [363, 359] on div "00:00:15" at bounding box center [389, 354] width 52 height 9
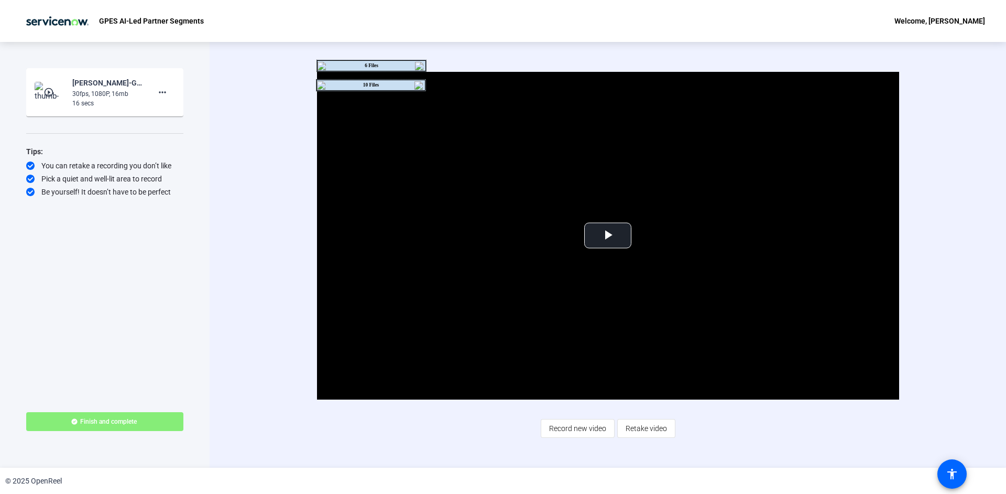
click at [721, 437] on div "Video Player is loading. Play Video Play Mute Current Time 0:00 / Duration 0:16…" at bounding box center [607, 255] width 677 height 366
click at [636, 431] on span "Retake video" at bounding box center [646, 428] width 41 height 20
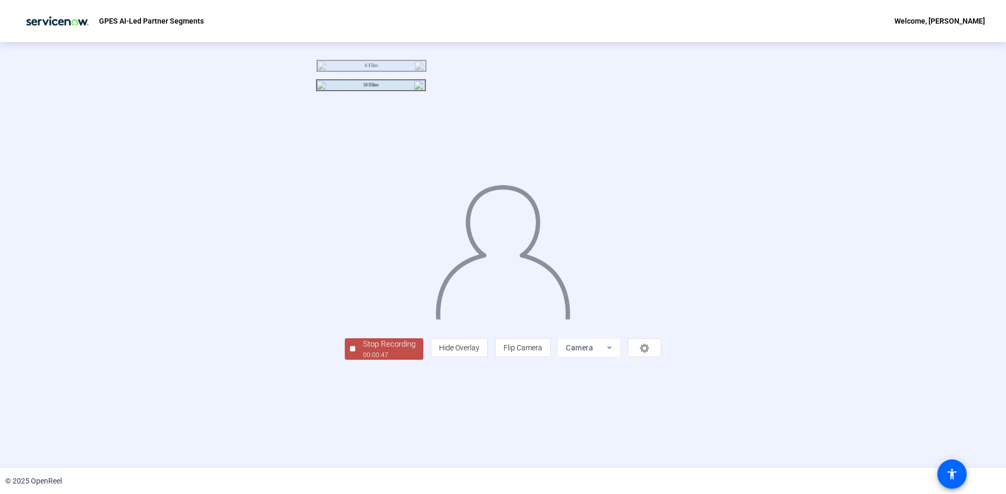
click at [363, 350] on div "Stop Recording" at bounding box center [389, 344] width 52 height 12
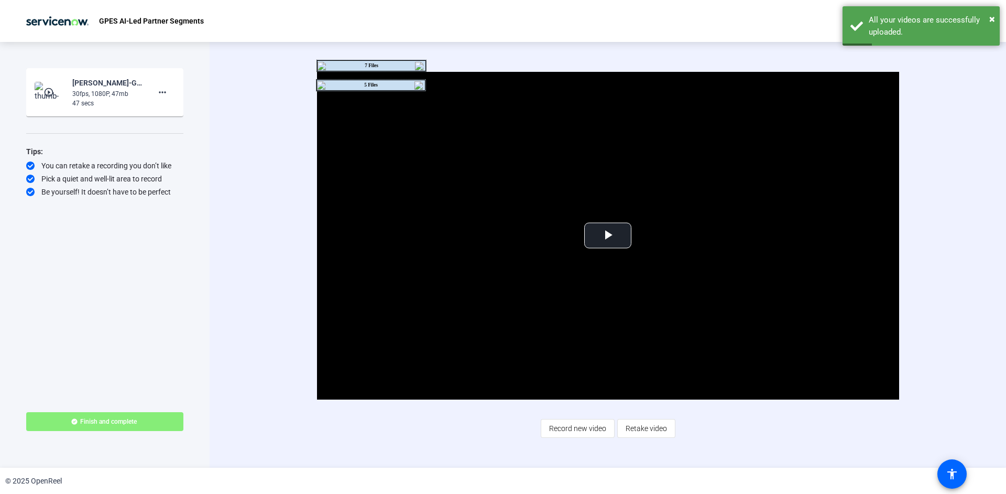
click at [704, 415] on div "Video Player is loading. Play Video Play Mute Current Time 0:00 / Duration 0:47…" at bounding box center [607, 255] width 677 height 366
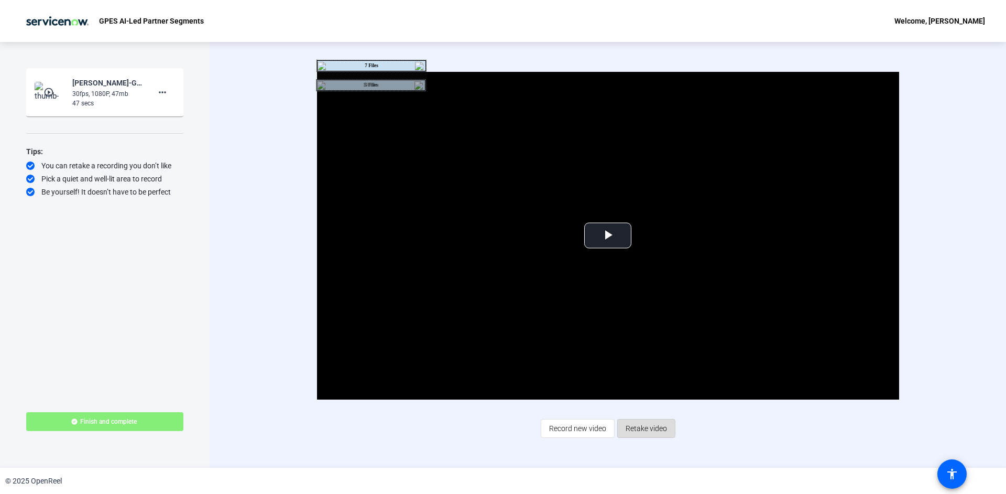
click at [638, 428] on span "Retake video" at bounding box center [646, 428] width 41 height 20
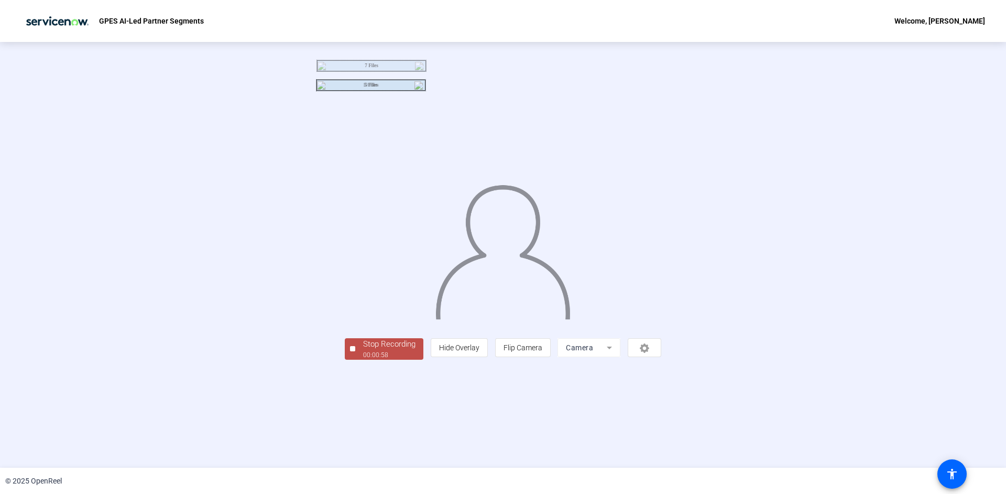
click at [363, 350] on div "Stop Recording" at bounding box center [389, 344] width 52 height 12
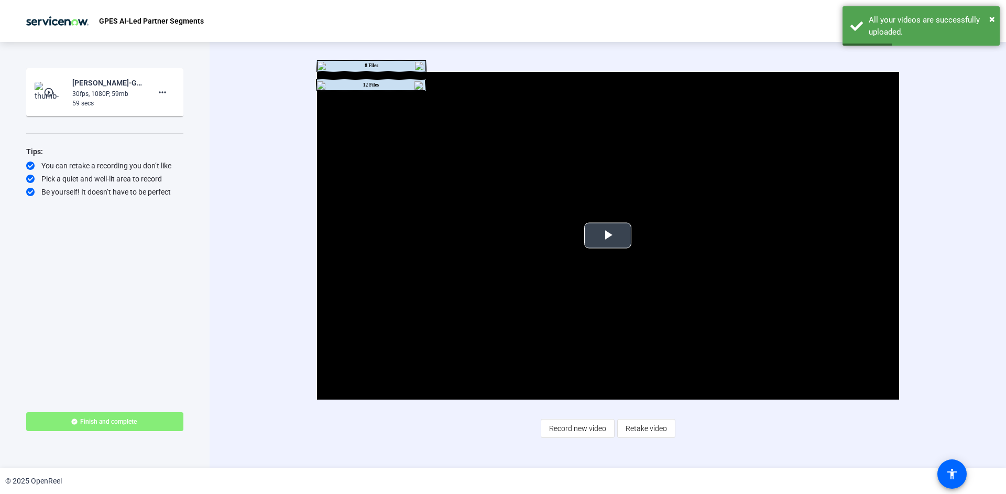
click at [552, 247] on video "Video Player" at bounding box center [608, 236] width 582 height 328
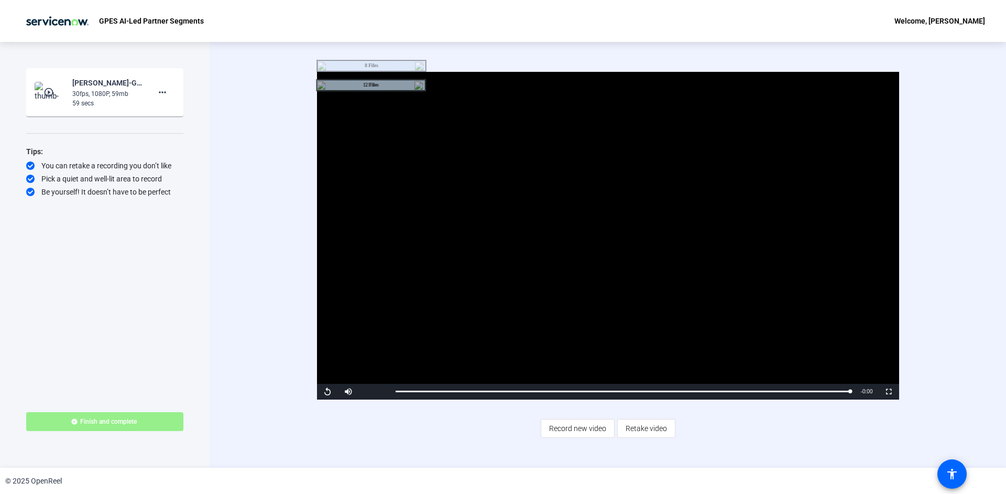
click at [135, 420] on span "Finish and complete" at bounding box center [108, 421] width 57 height 8
